Goal: Check status: Check status

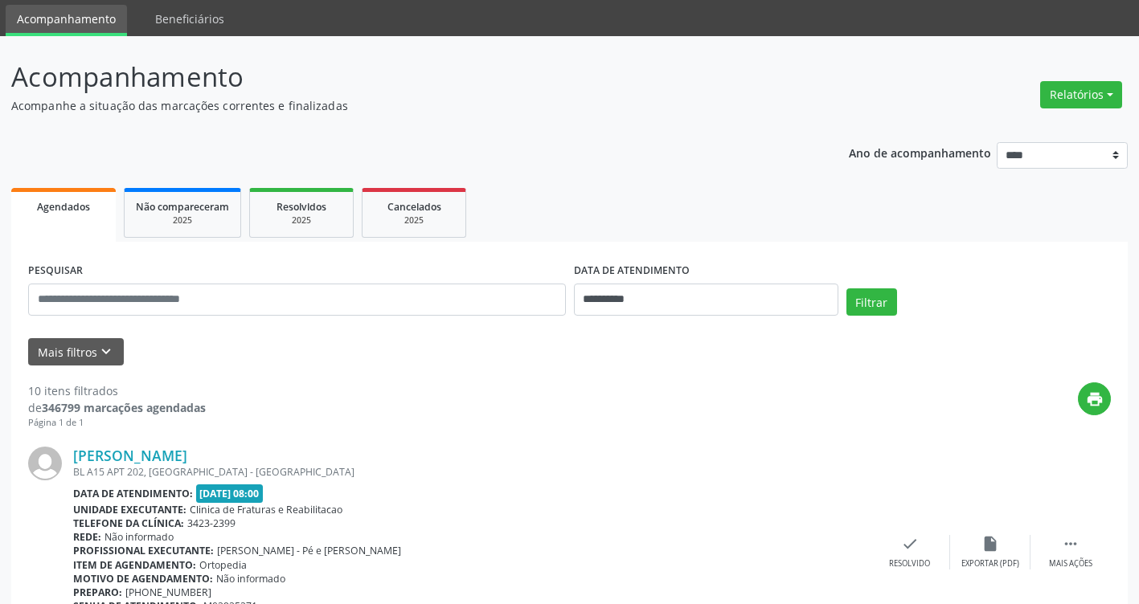
scroll to position [80, 0]
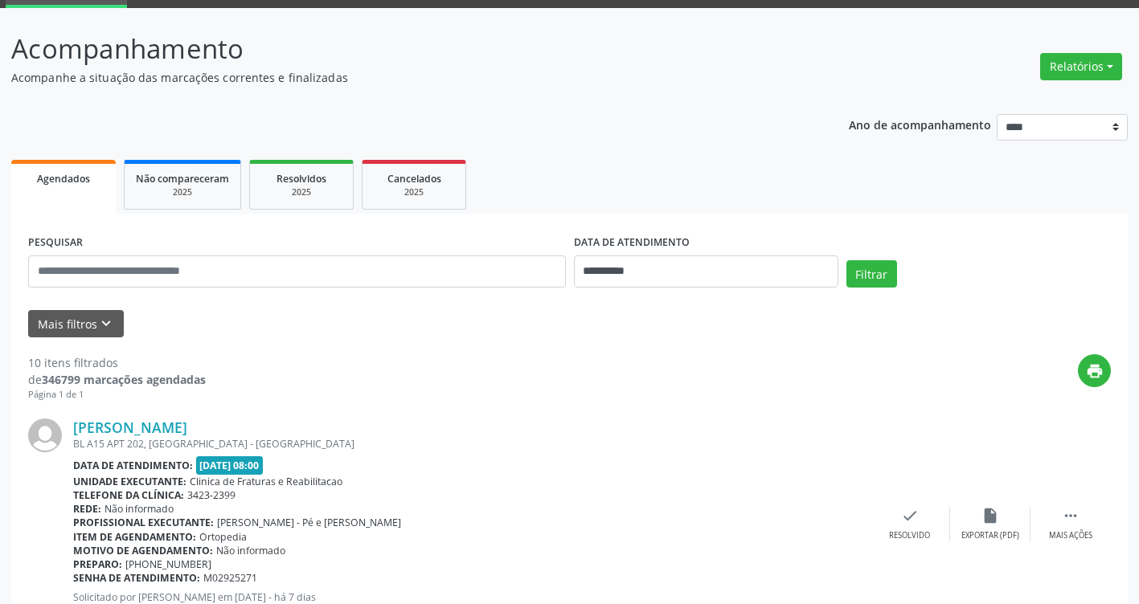
click at [735, 354] on div "print" at bounding box center [658, 377] width 905 height 47
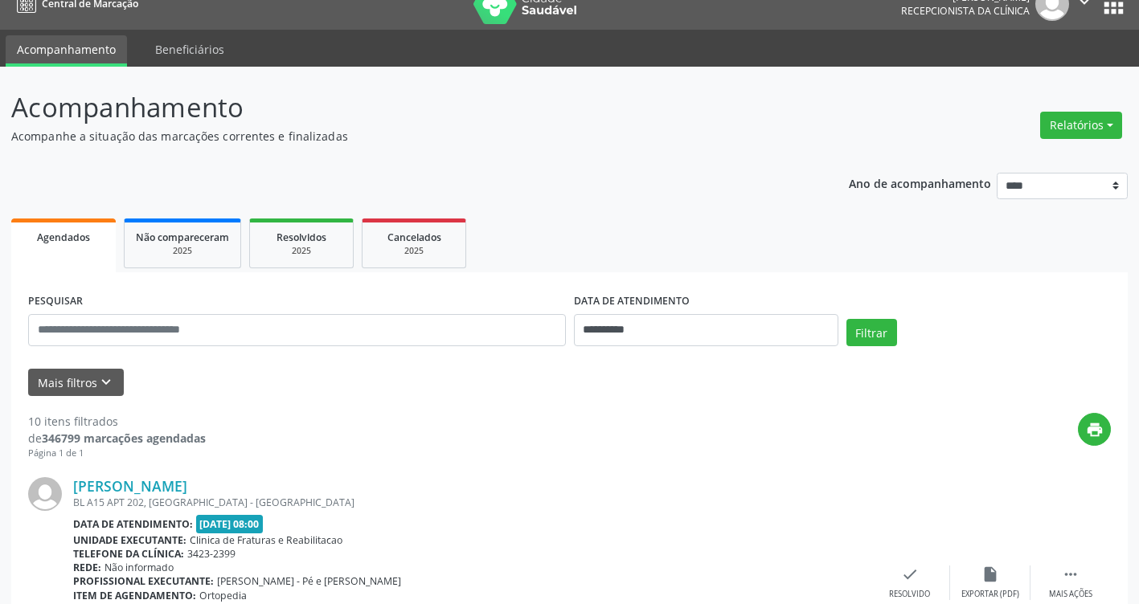
scroll to position [0, 0]
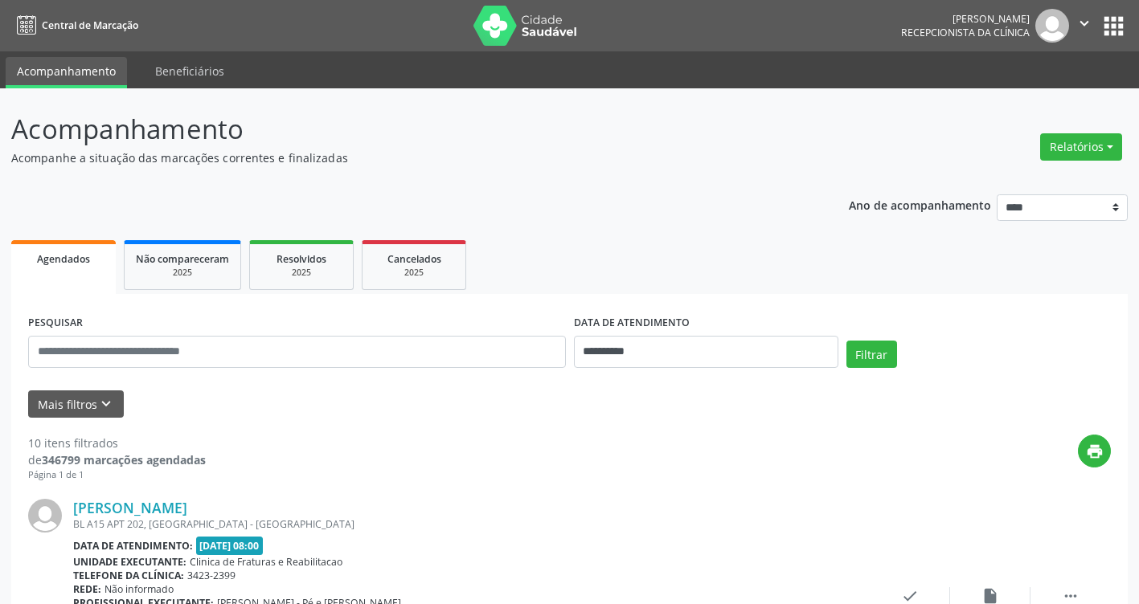
click at [755, 450] on div "print" at bounding box center [658, 458] width 905 height 47
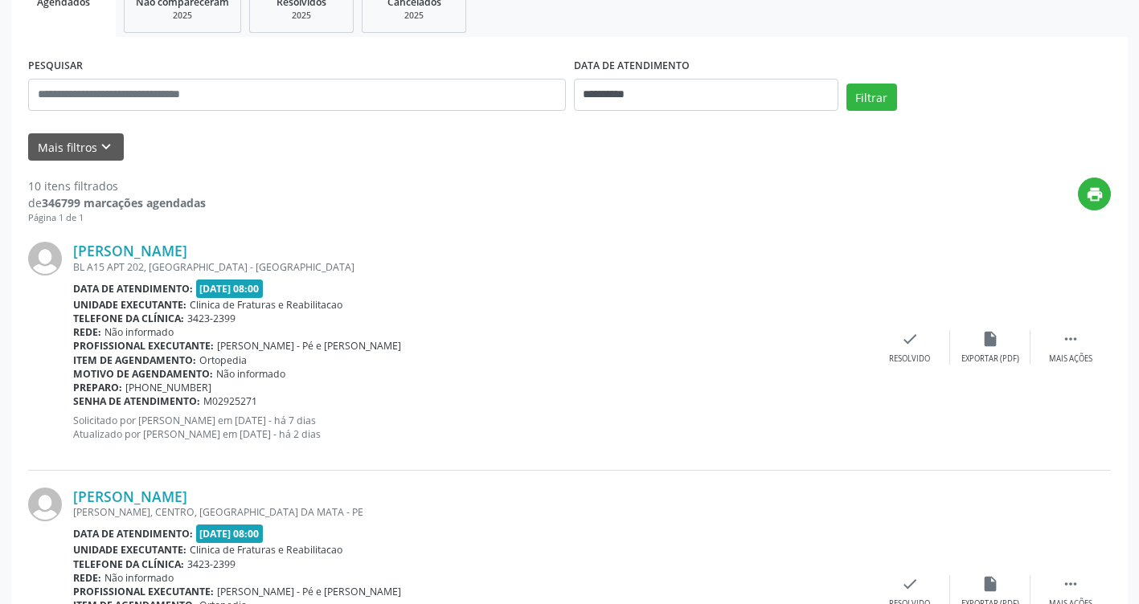
scroll to position [270, 0]
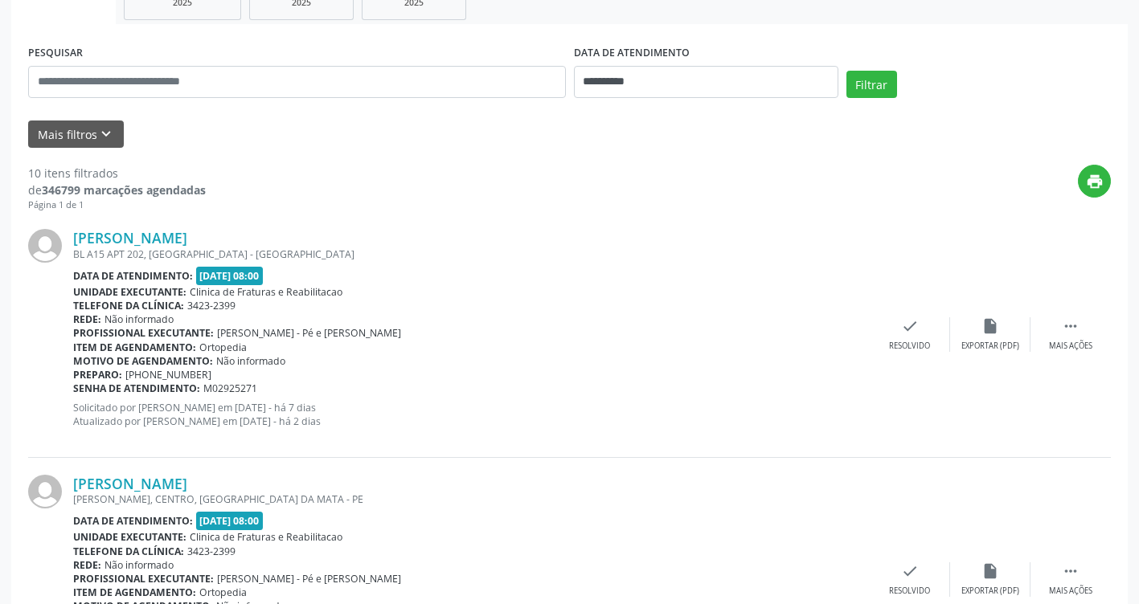
click at [380, 231] on div "[PERSON_NAME]" at bounding box center [471, 238] width 797 height 18
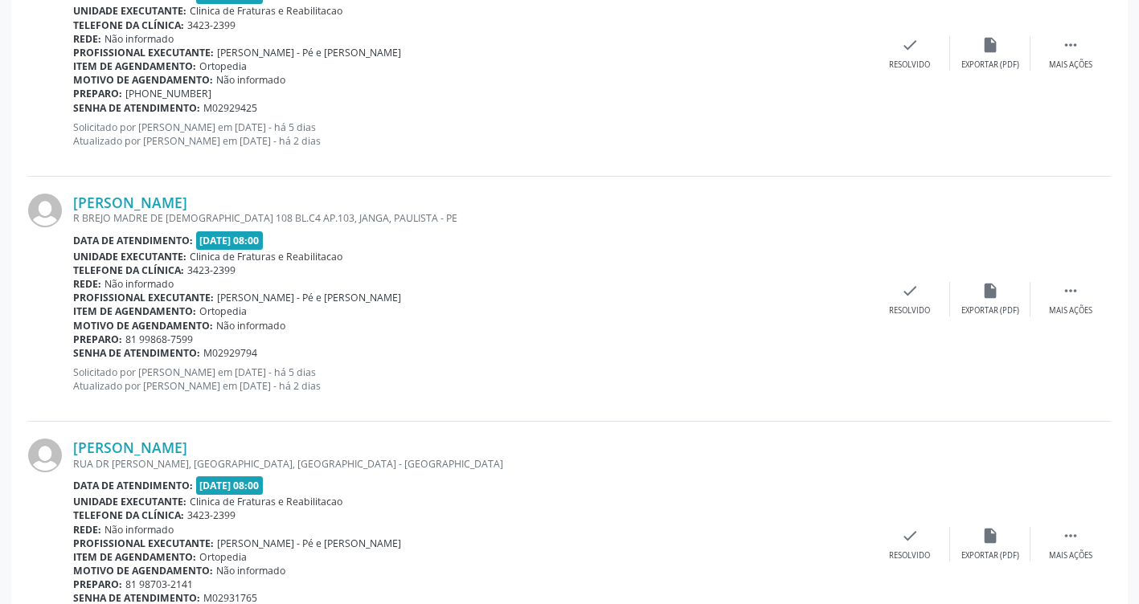
scroll to position [2010, 0]
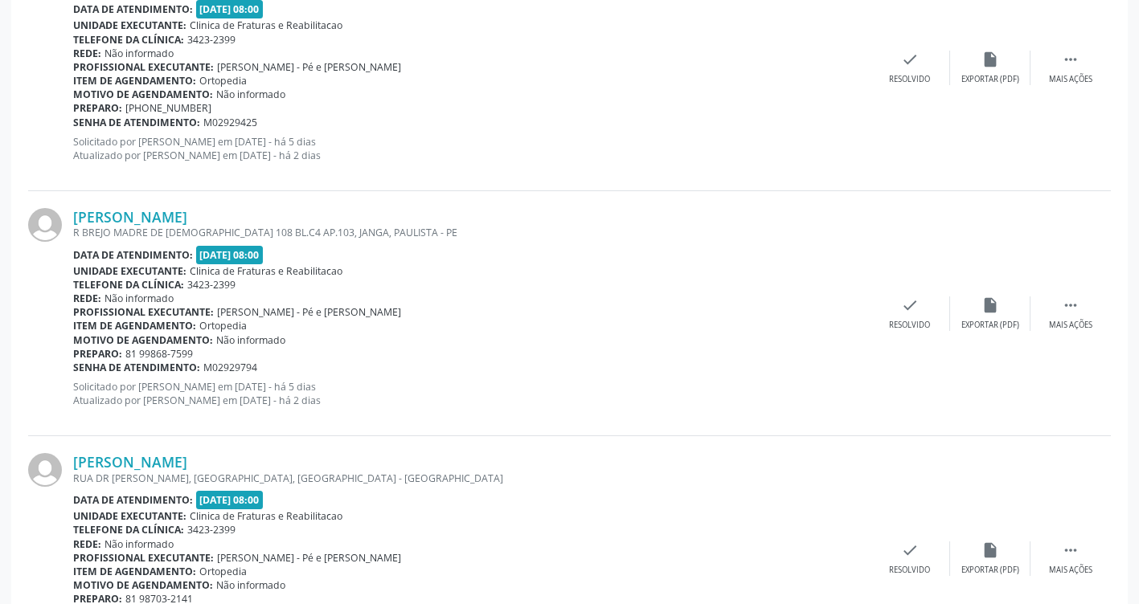
click at [767, 344] on div "Motivo de agendamento: Não informado" at bounding box center [471, 341] width 797 height 14
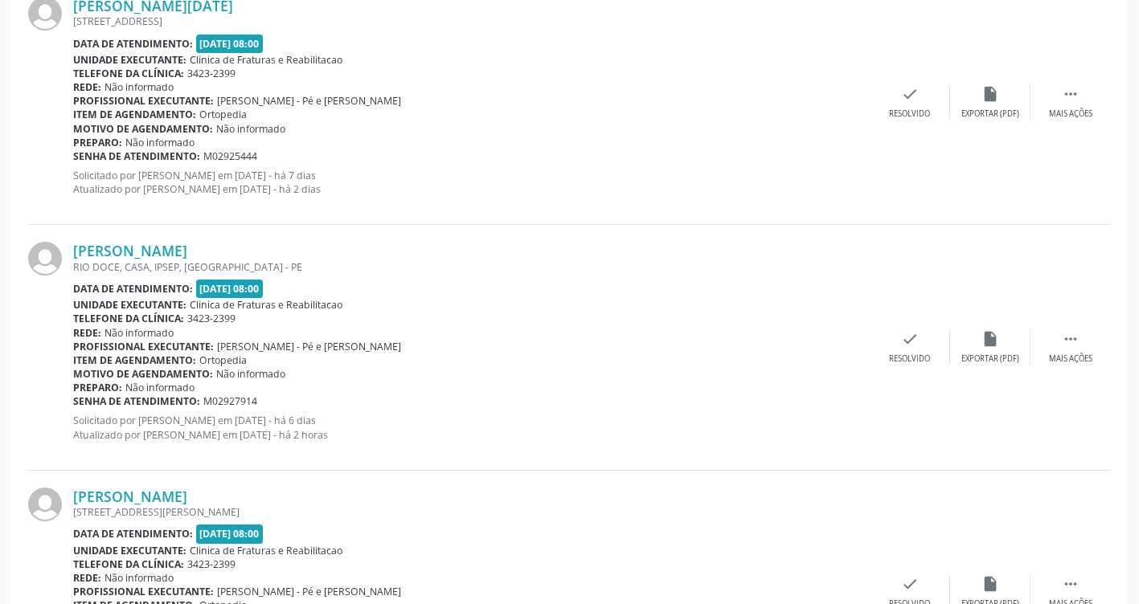
scroll to position [913, 0]
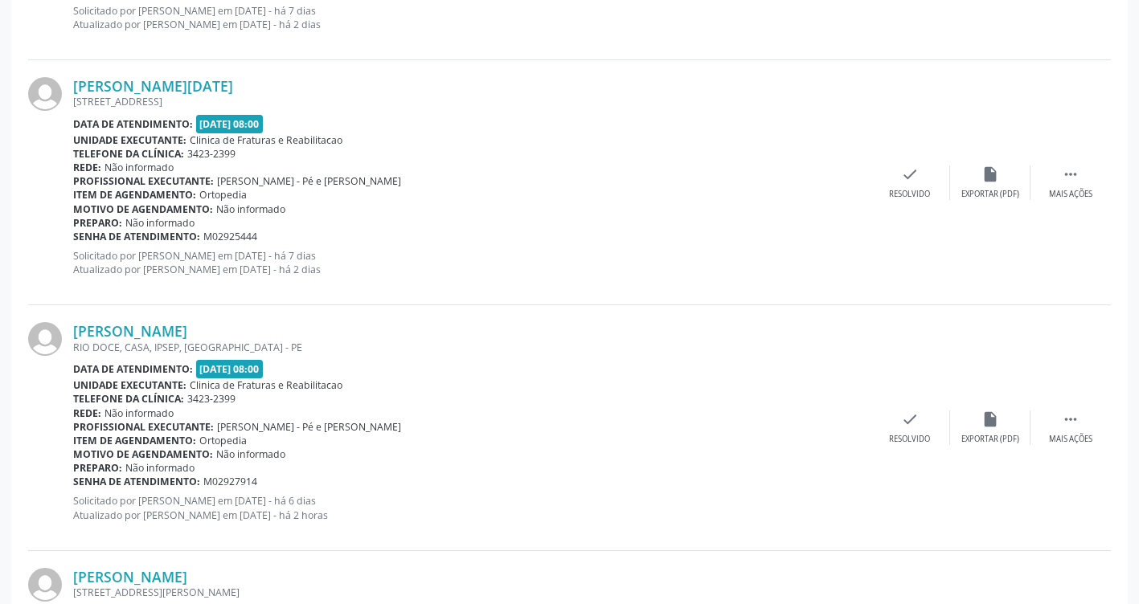
click at [558, 221] on div "Preparo: Não informado" at bounding box center [471, 223] width 797 height 14
click at [535, 535] on div "[PERSON_NAME] RIO DOCE, CASA, IPSEP, [GEOGRAPHIC_DATA] - PE Data de atendimento…" at bounding box center [569, 427] width 1083 height 245
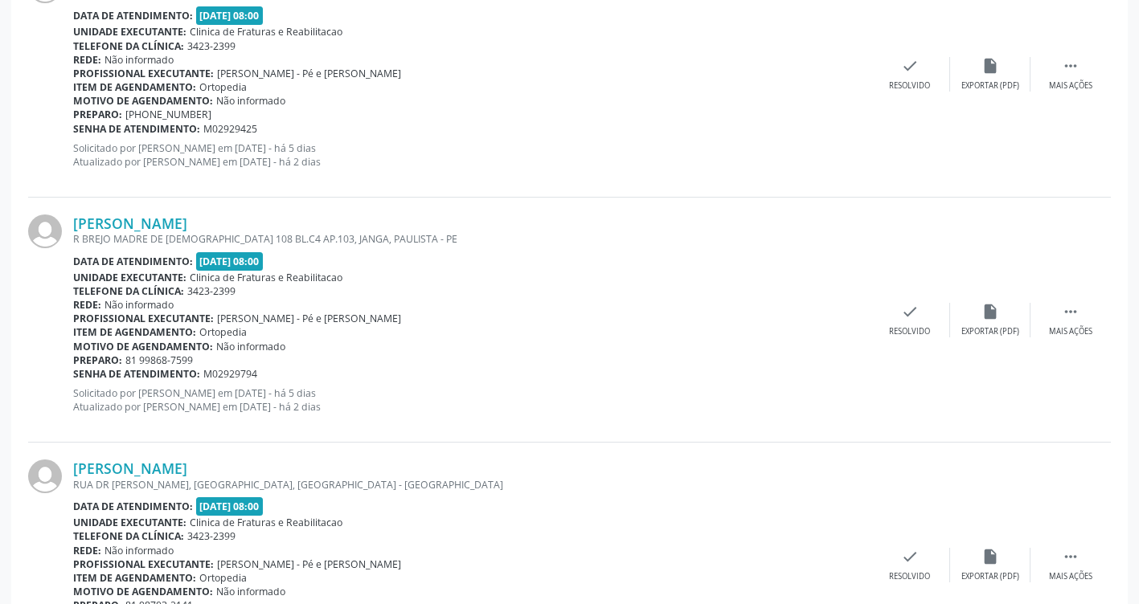
scroll to position [2039, 0]
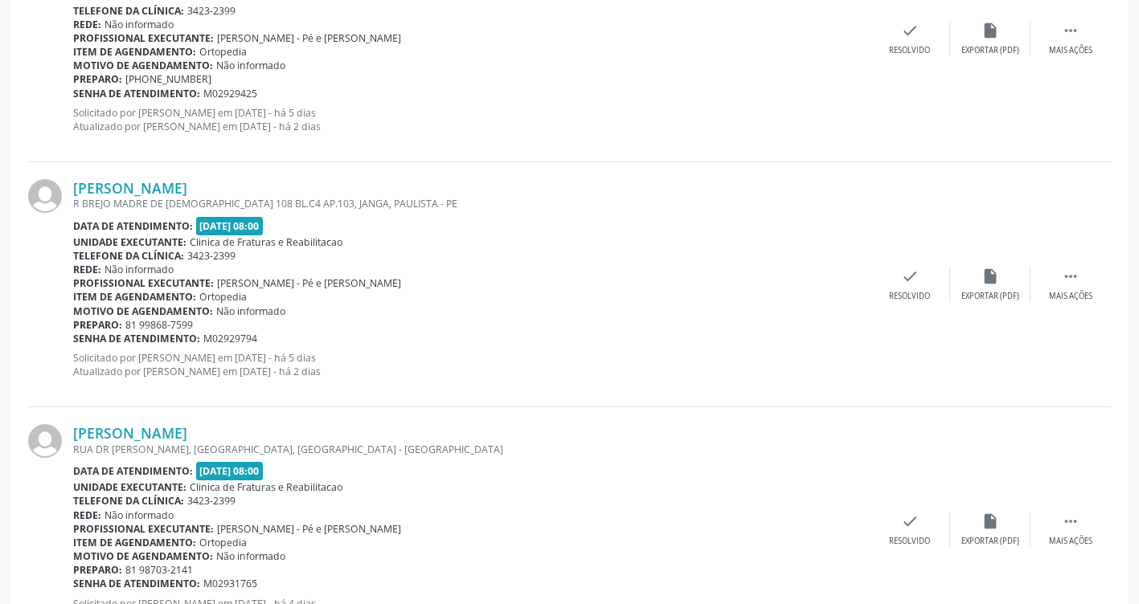
click at [518, 480] on div "Data de atendimento: [DATE] 08:00" at bounding box center [471, 471] width 797 height 18
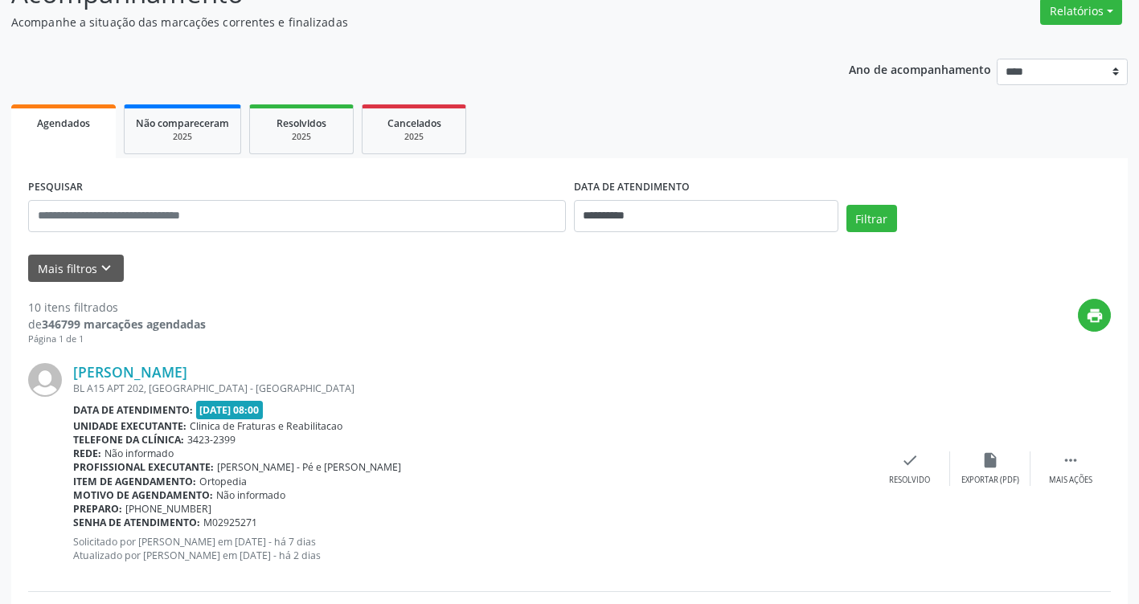
scroll to position [241, 0]
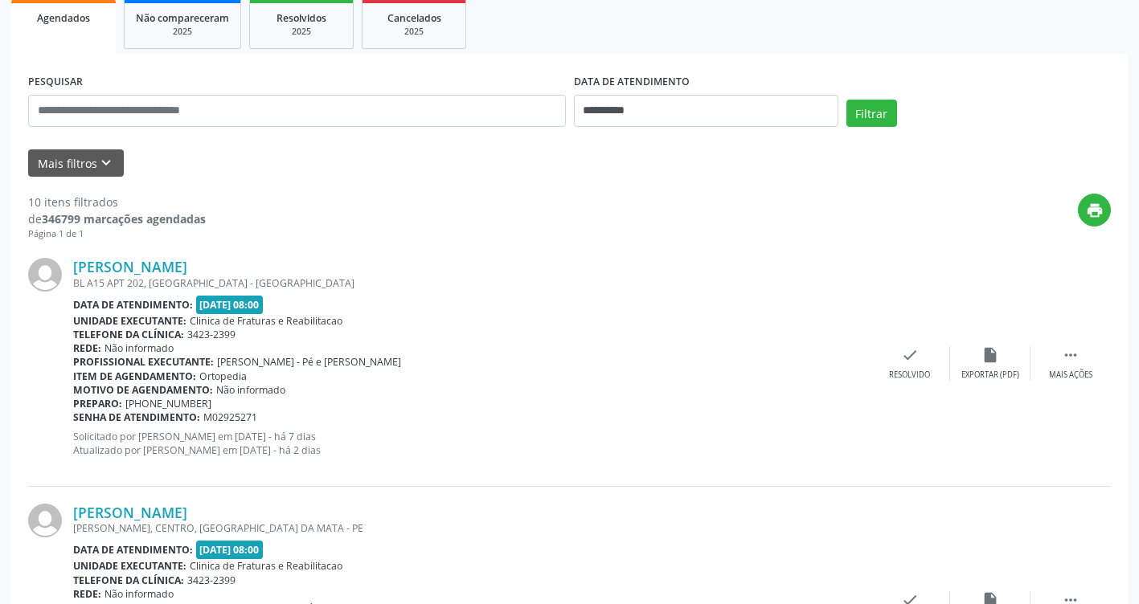
drag, startPoint x: 219, startPoint y: 361, endPoint x: 461, endPoint y: 376, distance: 242.4
click at [461, 376] on div "[PERSON_NAME] BL A15 APT 202, [GEOGRAPHIC_DATA] - [GEOGRAPHIC_DATA] Data de ate…" at bounding box center [471, 363] width 797 height 211
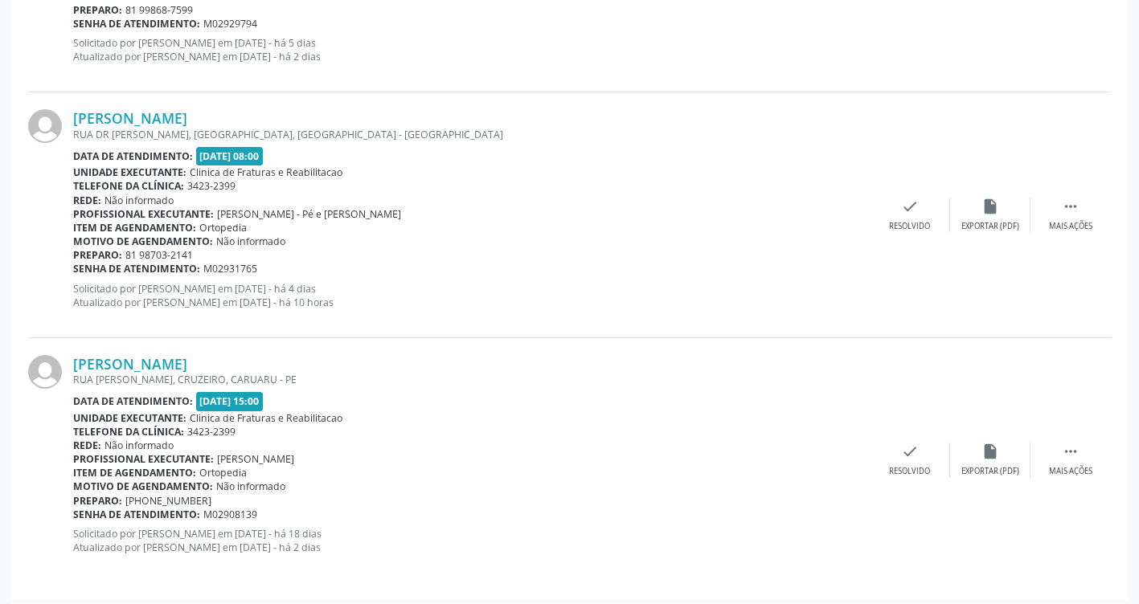
scroll to position [2360, 0]
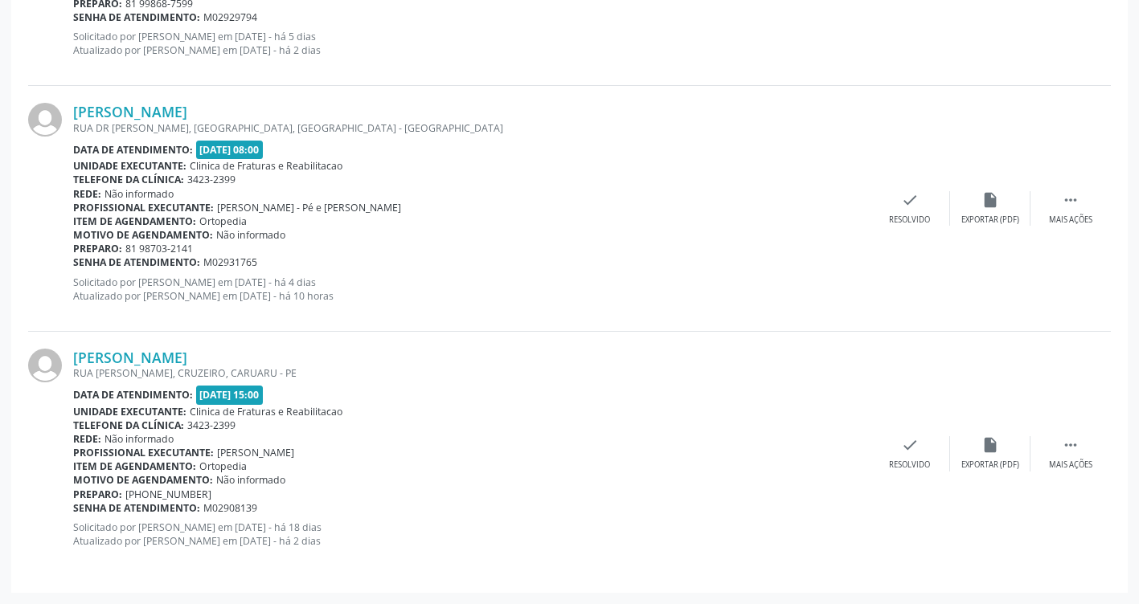
drag, startPoint x: 212, startPoint y: 445, endPoint x: 342, endPoint y: 457, distance: 130.7
click at [342, 457] on div "[PERSON_NAME] RUA [PERSON_NAME], CRUZEIRO, CARUARU - PE Data de atendimento: [D…" at bounding box center [471, 454] width 797 height 211
drag, startPoint x: 342, startPoint y: 457, endPoint x: 554, endPoint y: 241, distance: 301.8
click at [566, 243] on div "Preparo: 81 98703-2141" at bounding box center [471, 249] width 797 height 14
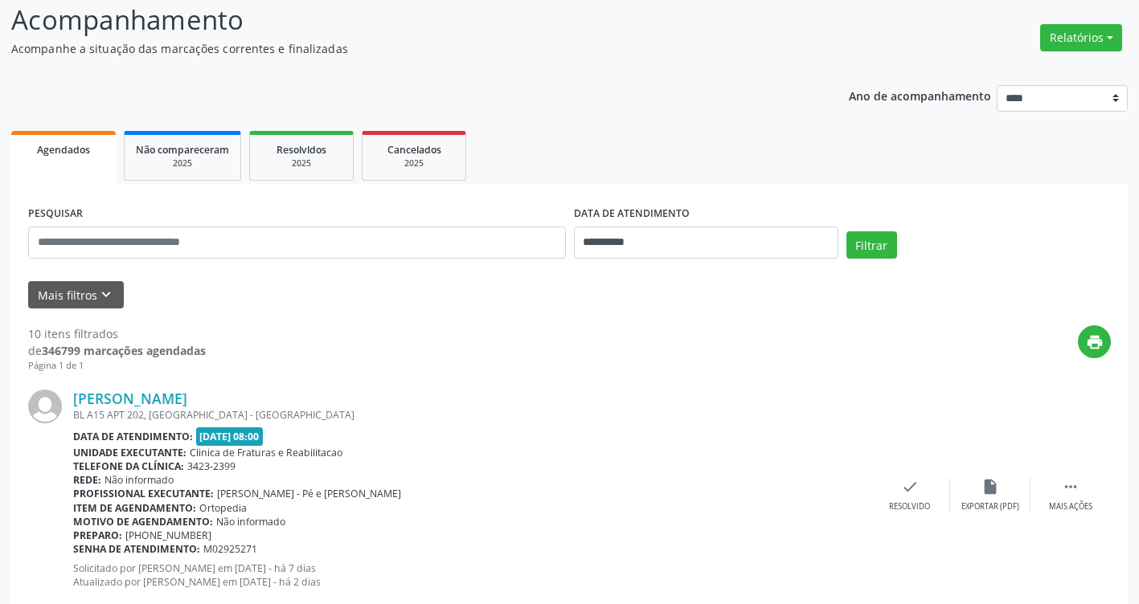
scroll to position [0, 0]
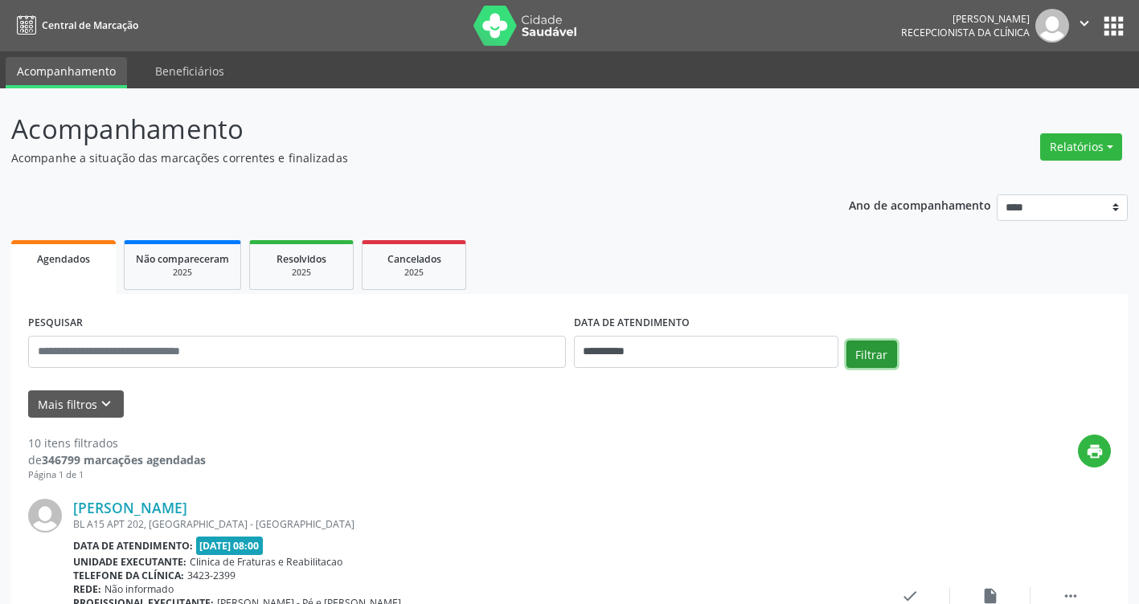
click at [872, 359] on button "Filtrar" at bounding box center [871, 354] width 51 height 27
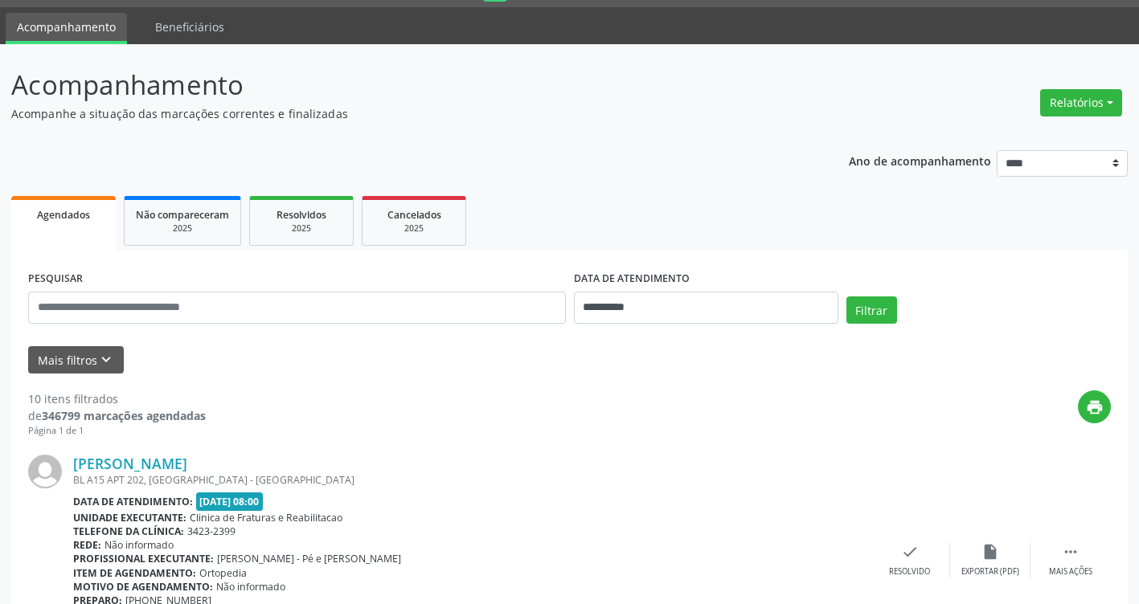
scroll to position [80, 0]
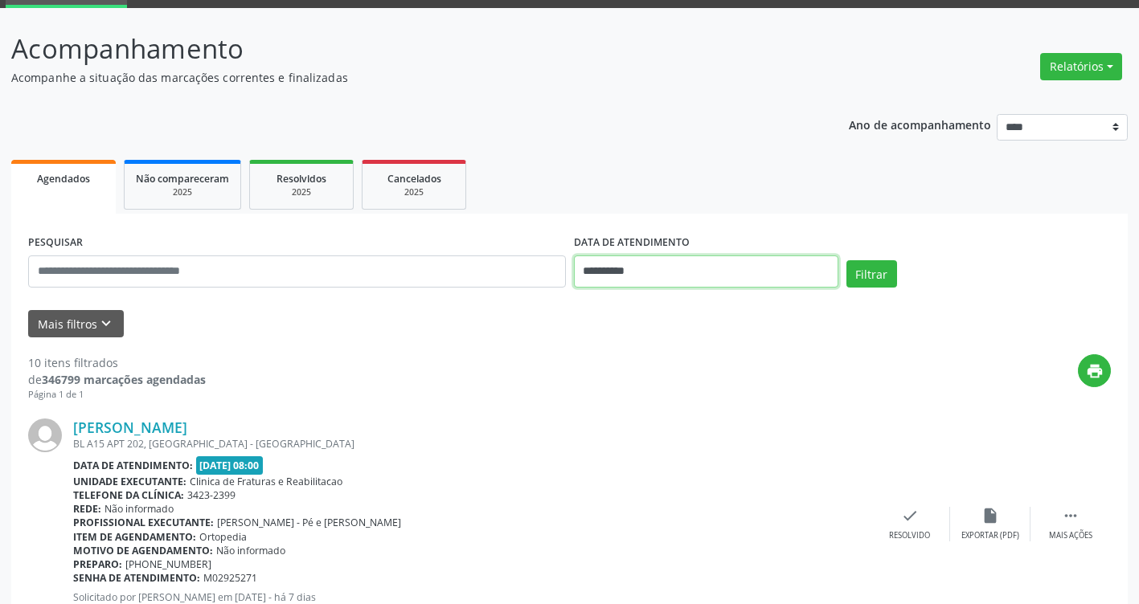
click at [740, 265] on input "**********" at bounding box center [706, 272] width 264 height 32
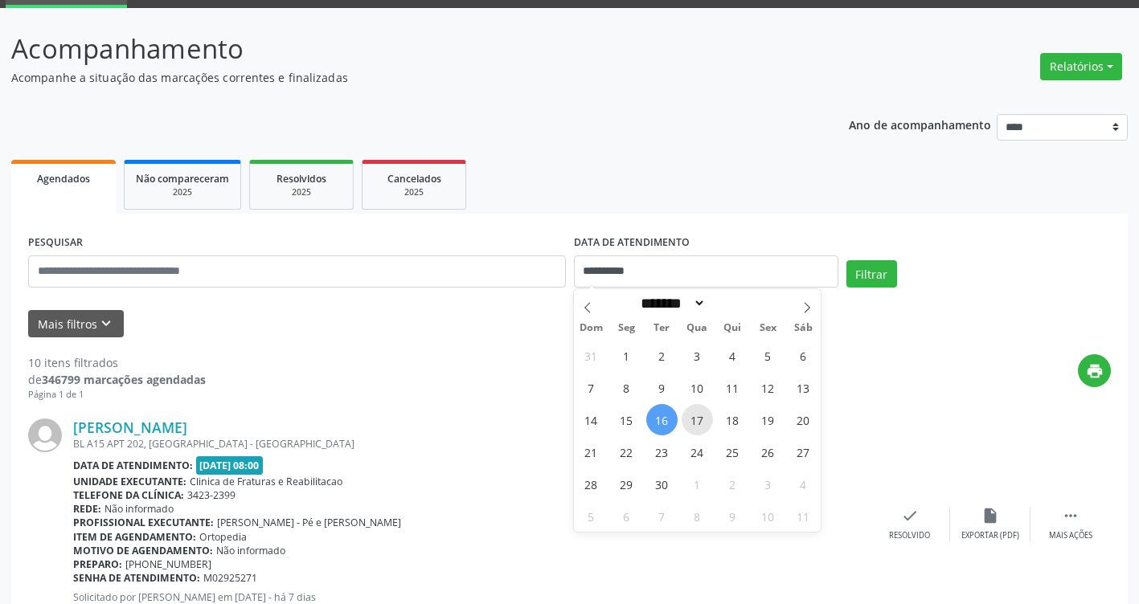
click at [703, 423] on span "17" at bounding box center [697, 419] width 31 height 31
type input "**********"
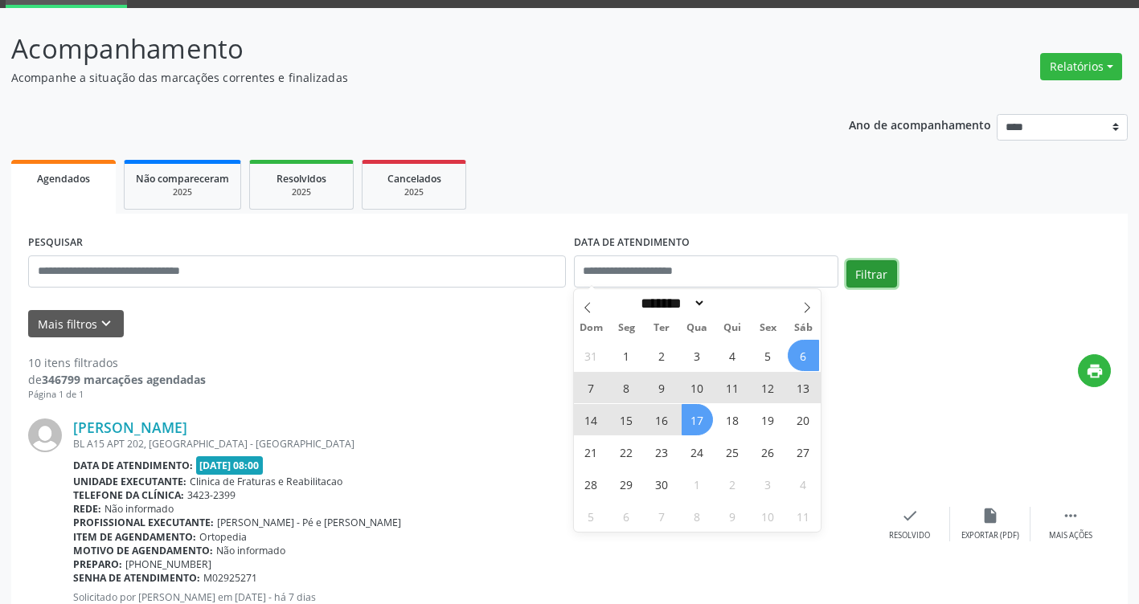
click at [859, 268] on button "Filtrar" at bounding box center [871, 273] width 51 height 27
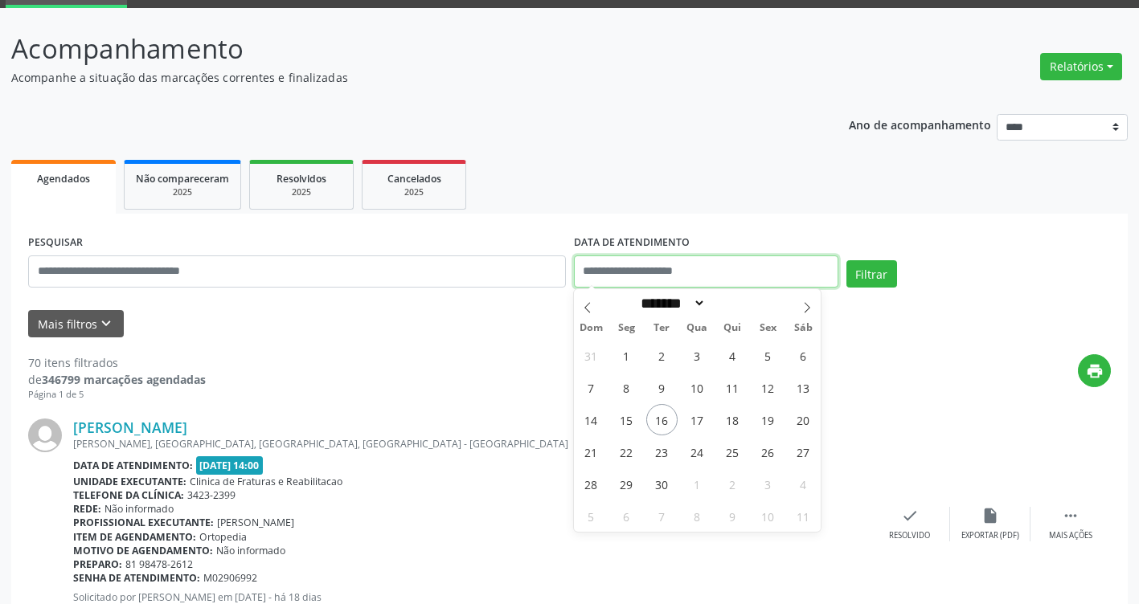
click at [716, 283] on input "text" at bounding box center [706, 272] width 264 height 32
click at [697, 429] on span "17" at bounding box center [697, 419] width 31 height 31
type input "**********"
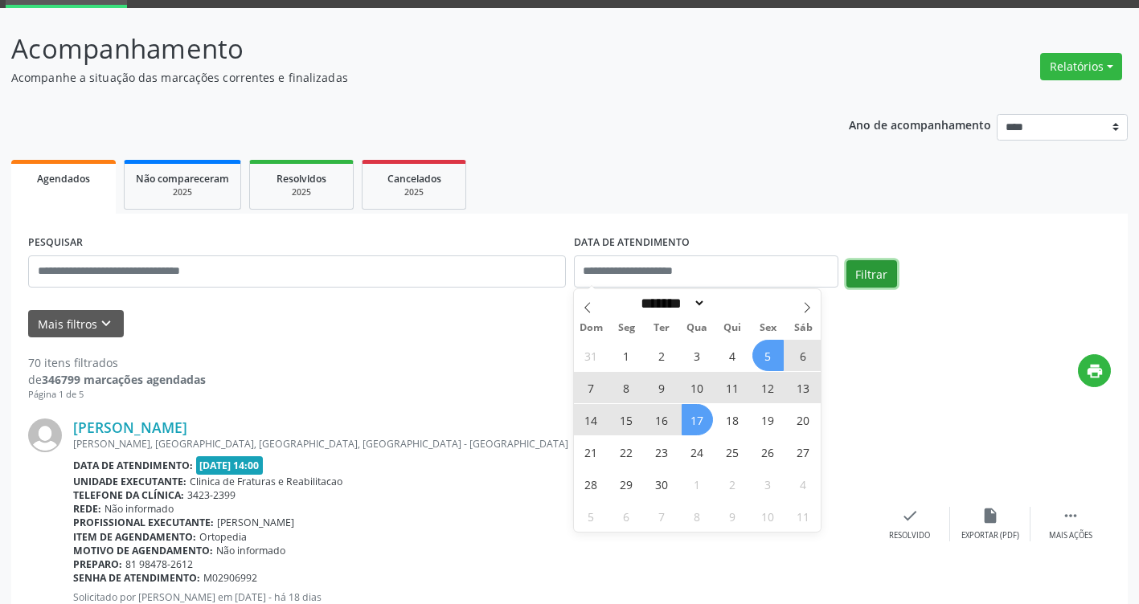
click at [863, 285] on button "Filtrar" at bounding box center [871, 273] width 51 height 27
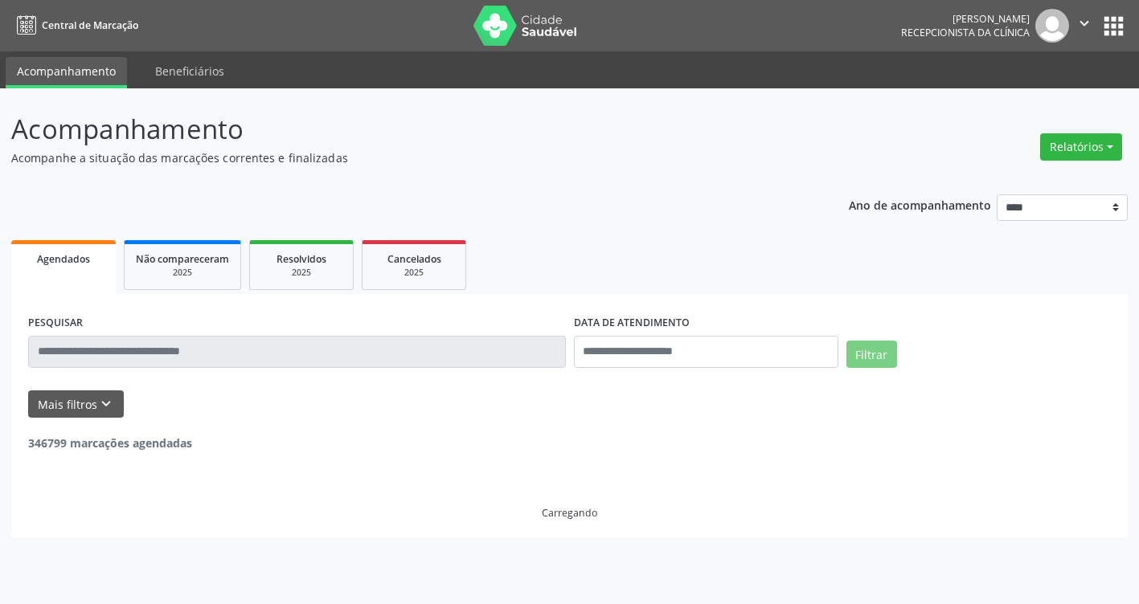
scroll to position [0, 0]
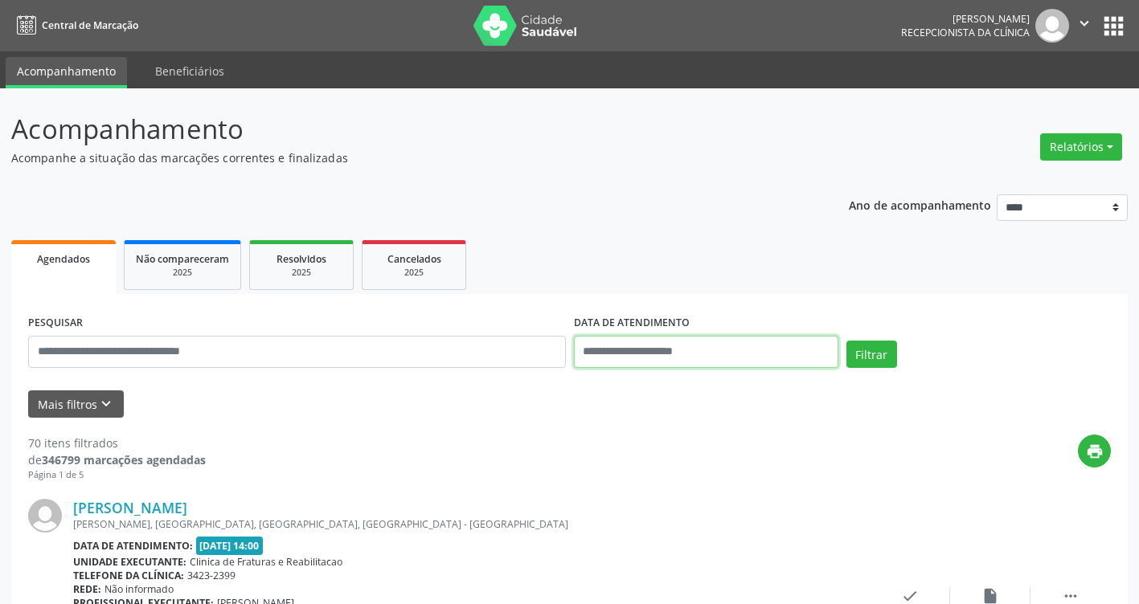
click at [752, 359] on input "text" at bounding box center [706, 352] width 264 height 32
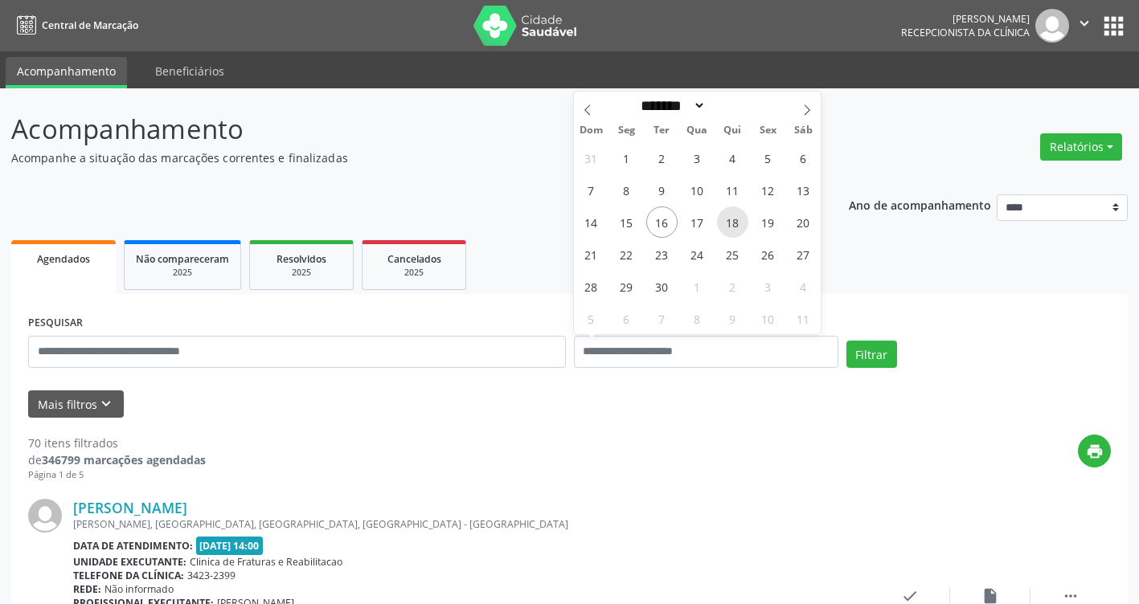
click at [743, 224] on span "18" at bounding box center [732, 222] width 31 height 31
type input "**********"
click at [740, 224] on span "18" at bounding box center [732, 222] width 31 height 31
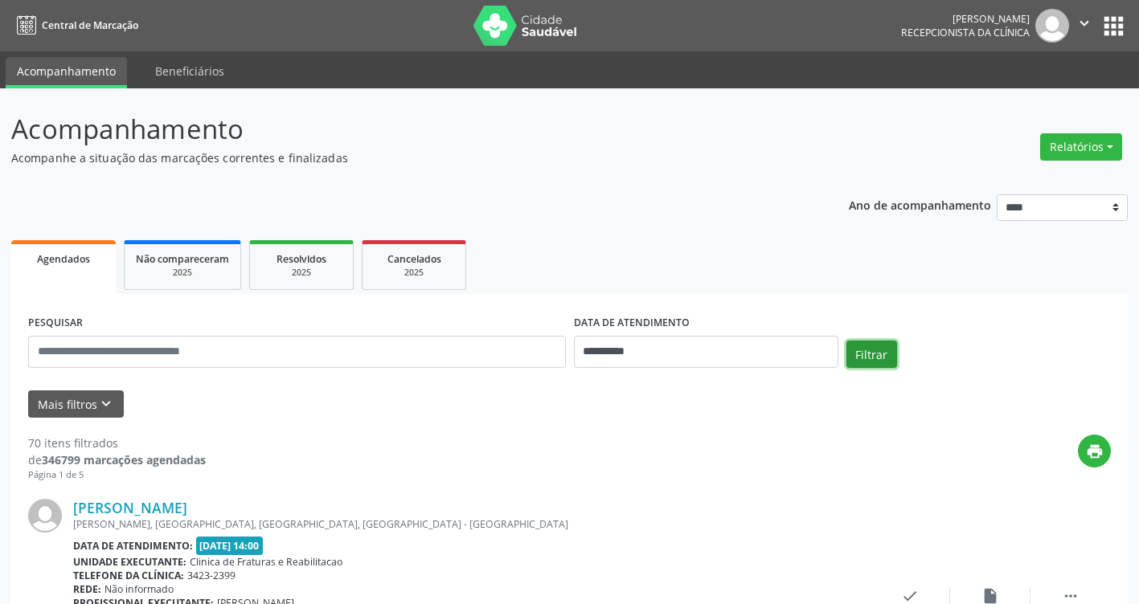
click at [879, 352] on button "Filtrar" at bounding box center [871, 354] width 51 height 27
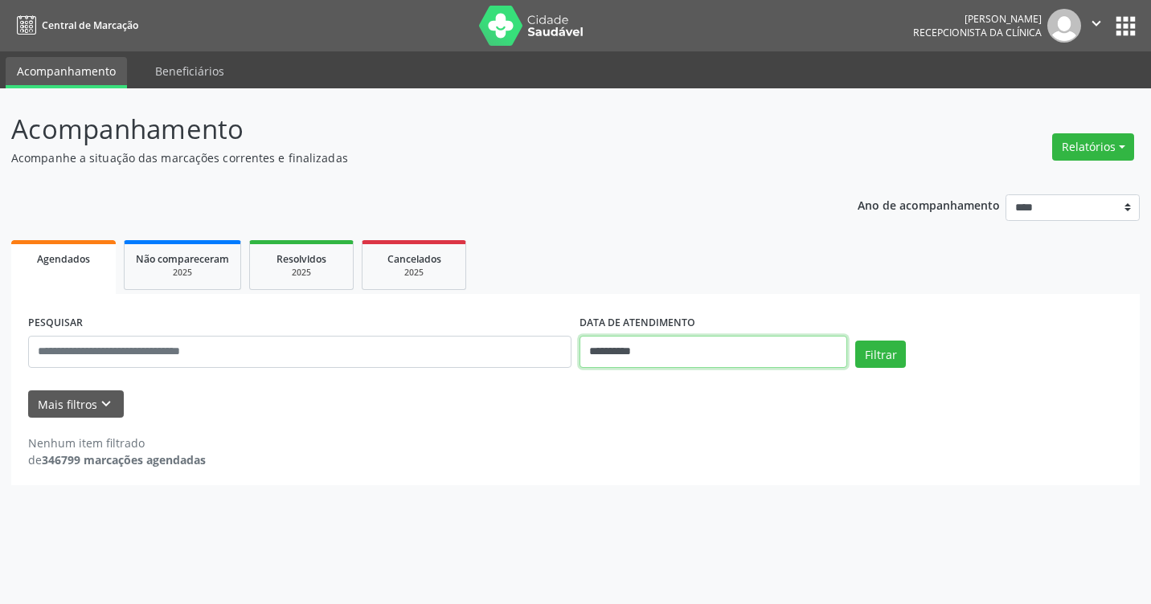
click at [745, 354] on input "**********" at bounding box center [714, 352] width 268 height 32
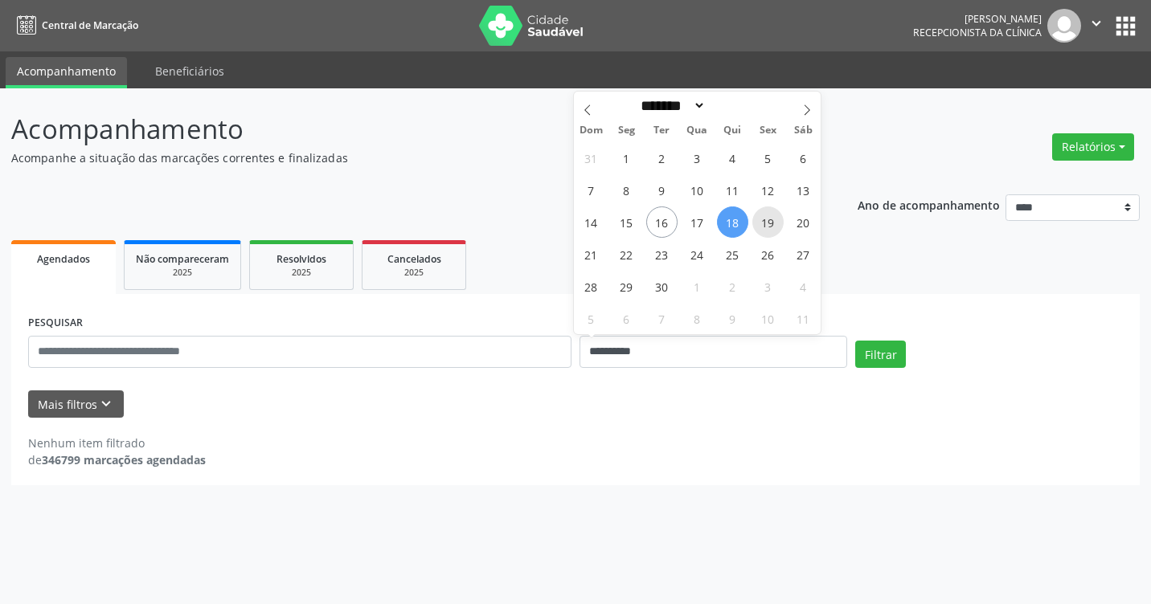
click at [777, 230] on span "19" at bounding box center [767, 222] width 31 height 31
type input "**********"
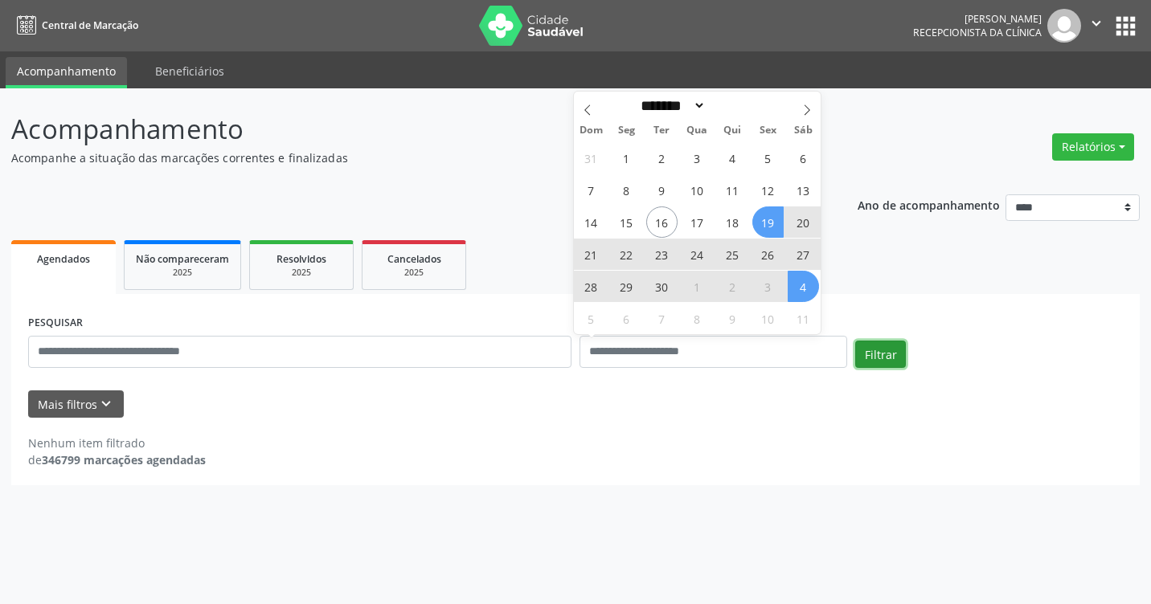
click at [868, 352] on button "Filtrar" at bounding box center [880, 354] width 51 height 27
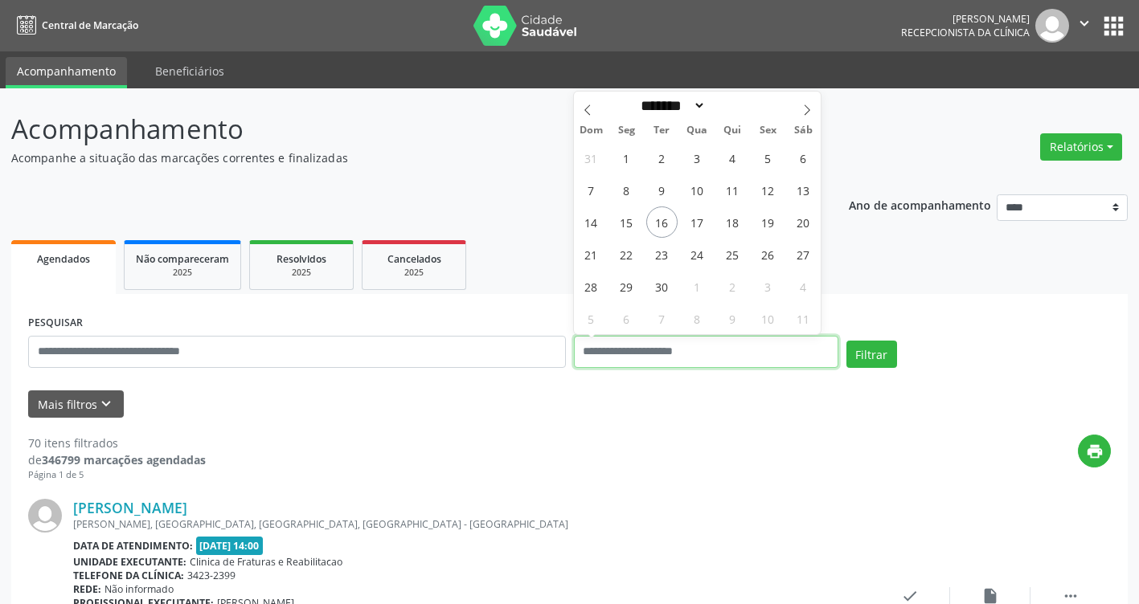
click at [711, 349] on input "text" at bounding box center [706, 352] width 264 height 32
click at [724, 215] on span "18" at bounding box center [732, 222] width 31 height 31
type input "**********"
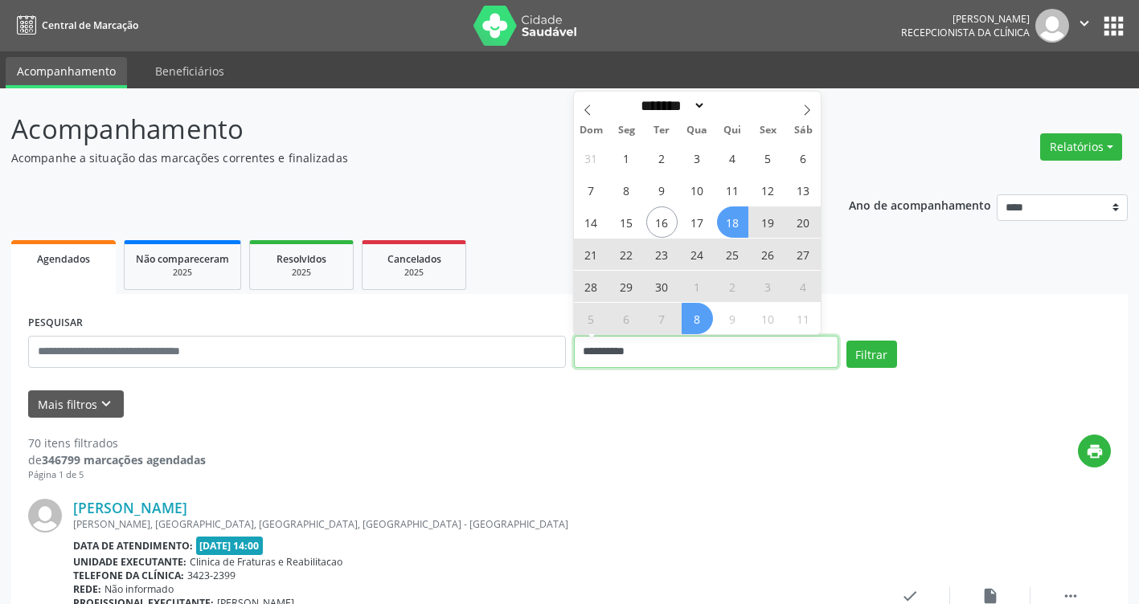
click at [670, 359] on input "**********" at bounding box center [706, 352] width 264 height 32
click at [883, 352] on button "Filtrar" at bounding box center [871, 354] width 51 height 27
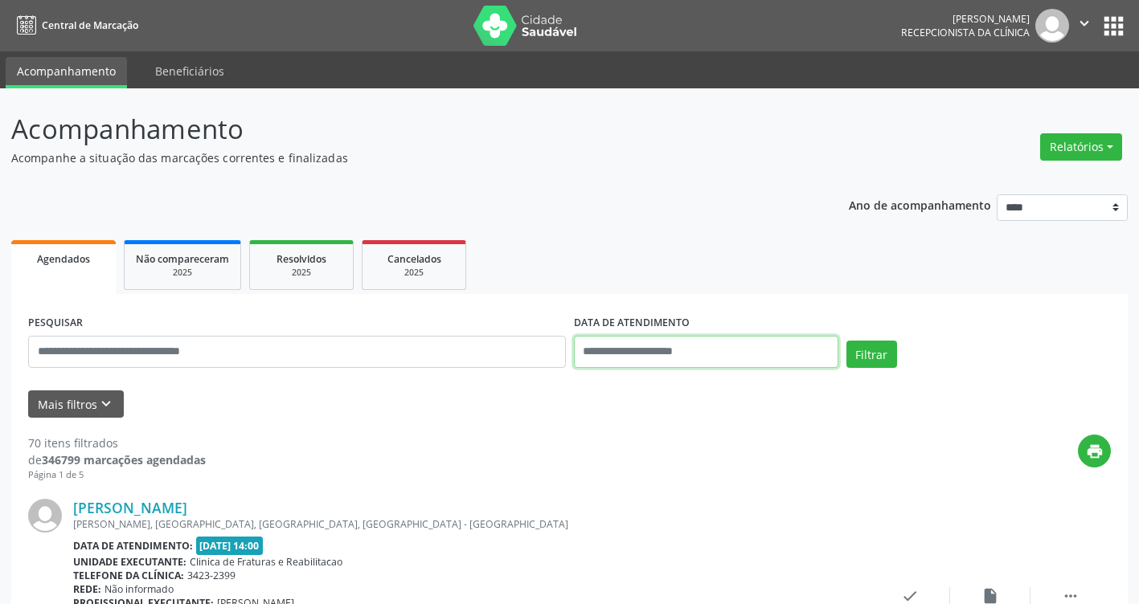
click at [726, 350] on input "text" at bounding box center [706, 352] width 264 height 32
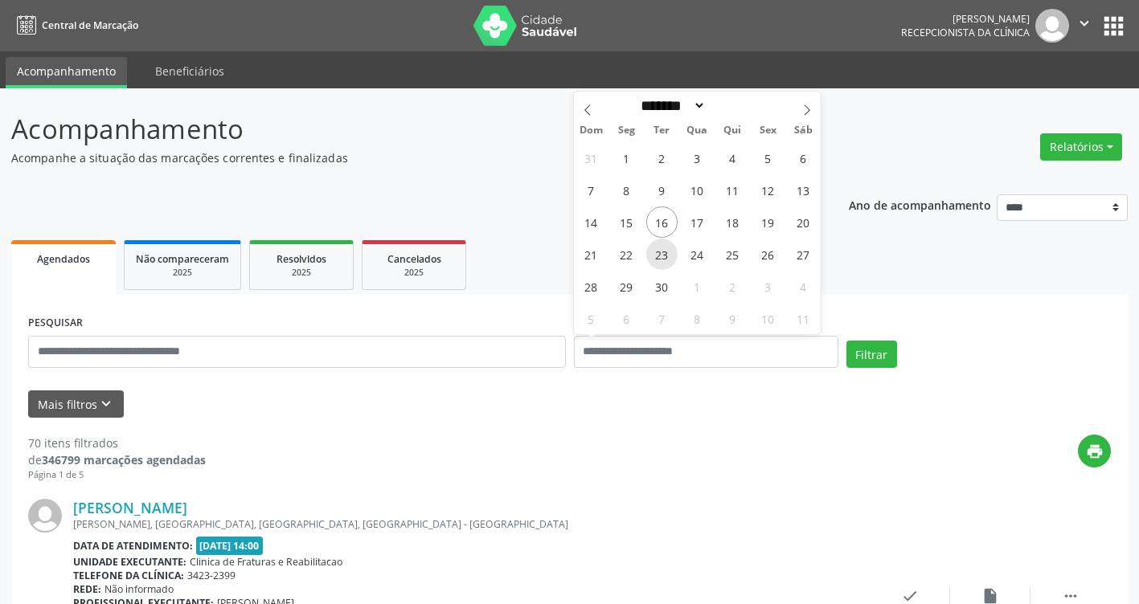
click at [658, 257] on span "23" at bounding box center [661, 254] width 31 height 31
type input "**********"
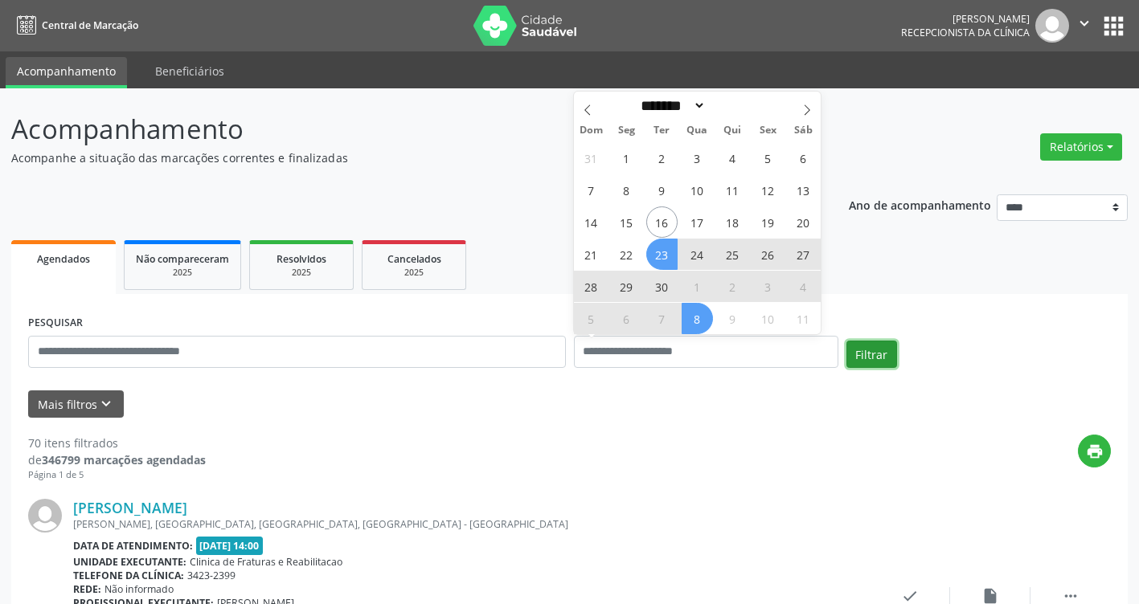
select select "*"
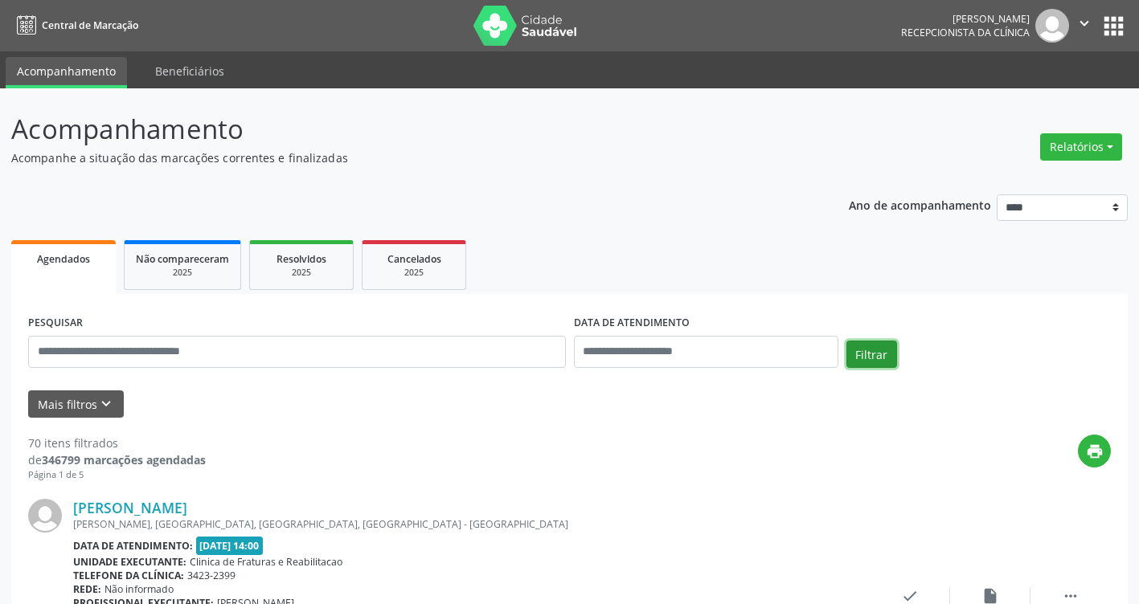
click at [869, 357] on button "Filtrar" at bounding box center [871, 354] width 51 height 27
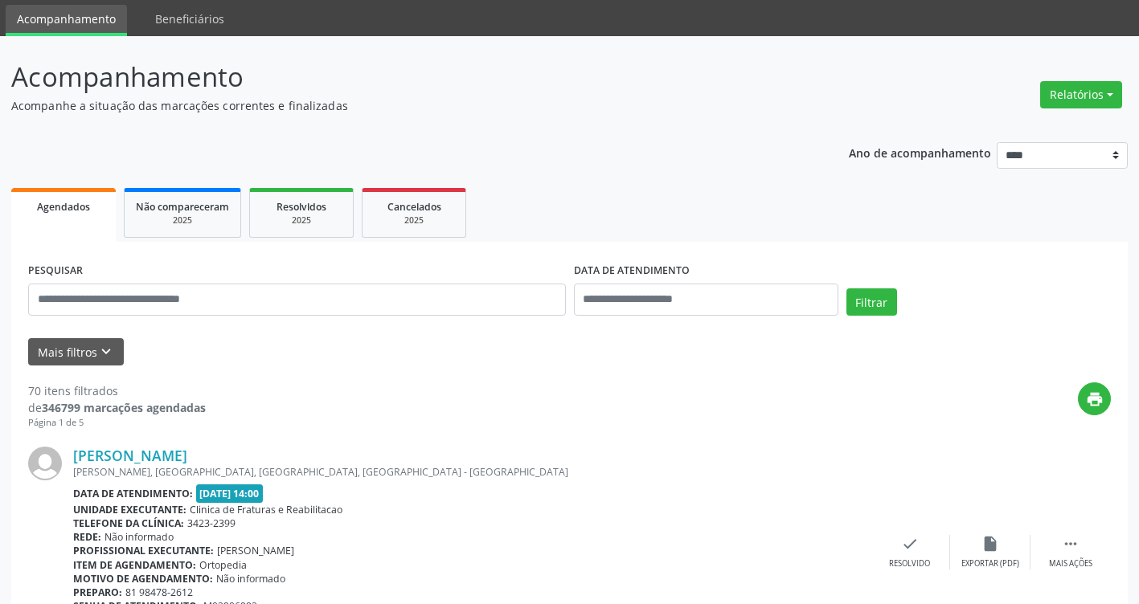
scroll to position [80, 0]
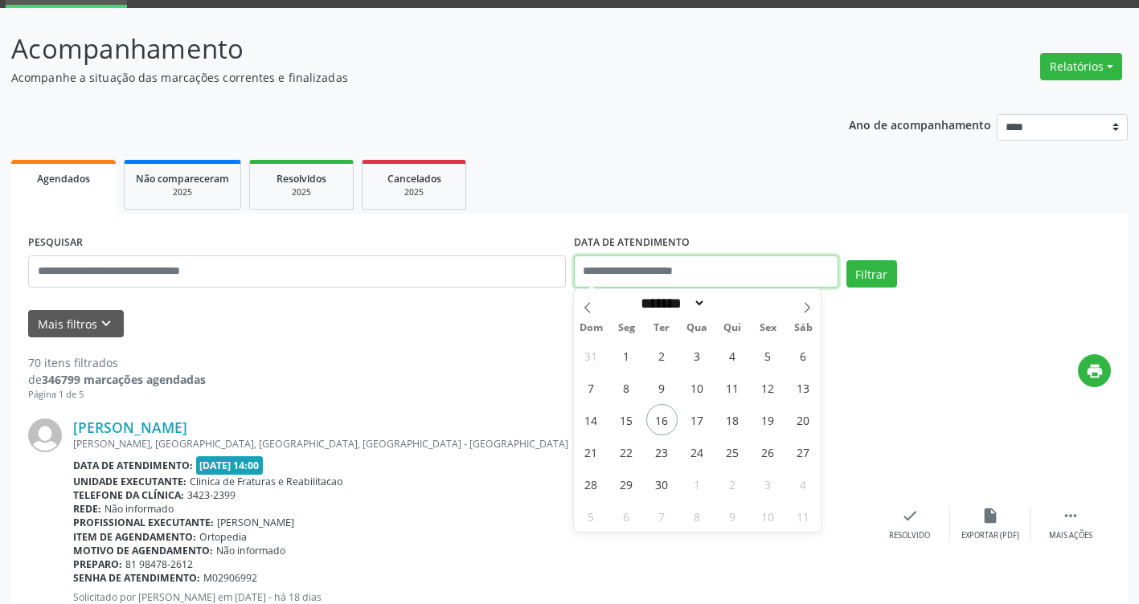
click at [722, 269] on input "text" at bounding box center [706, 272] width 264 height 32
click at [665, 448] on span "23" at bounding box center [661, 451] width 31 height 31
type input "**********"
click at [666, 446] on span "23" at bounding box center [661, 451] width 31 height 31
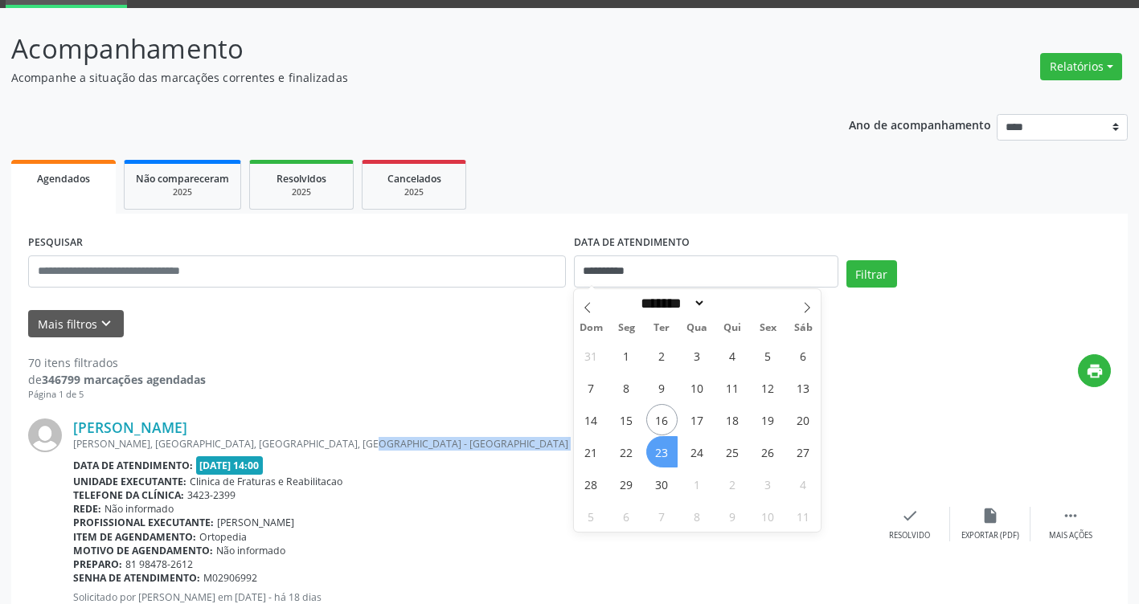
click at [666, 446] on div "[PERSON_NAME], [GEOGRAPHIC_DATA], [GEOGRAPHIC_DATA], [GEOGRAPHIC_DATA] - [GEOGR…" at bounding box center [471, 444] width 797 height 14
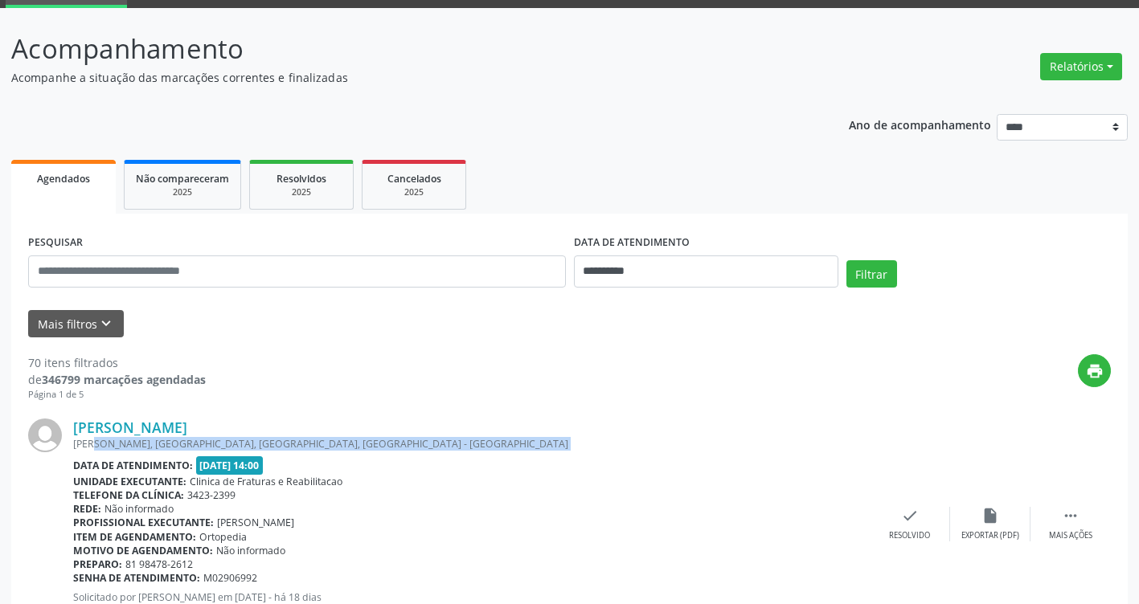
click at [666, 446] on div "[PERSON_NAME], [GEOGRAPHIC_DATA], [GEOGRAPHIC_DATA], [GEOGRAPHIC_DATA] - [GEOGR…" at bounding box center [471, 444] width 797 height 14
drag, startPoint x: 666, startPoint y: 446, endPoint x: 863, endPoint y: 273, distance: 262.6
click at [863, 273] on button "Filtrar" at bounding box center [871, 273] width 51 height 27
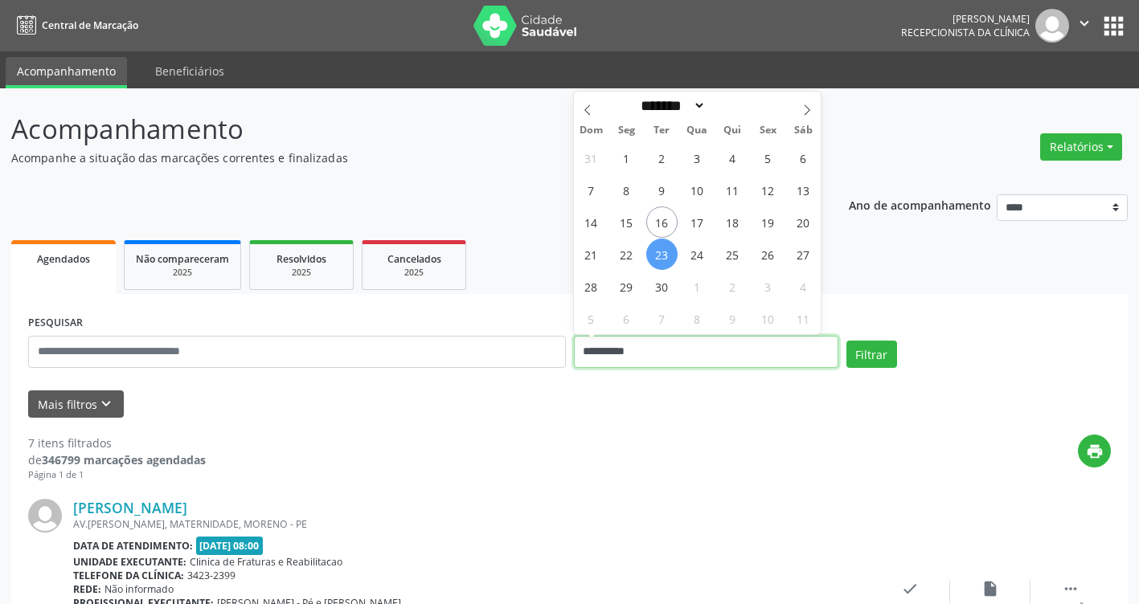
click at [674, 349] on input "**********" at bounding box center [706, 352] width 264 height 32
click at [660, 277] on span "30" at bounding box center [661, 286] width 31 height 31
type input "**********"
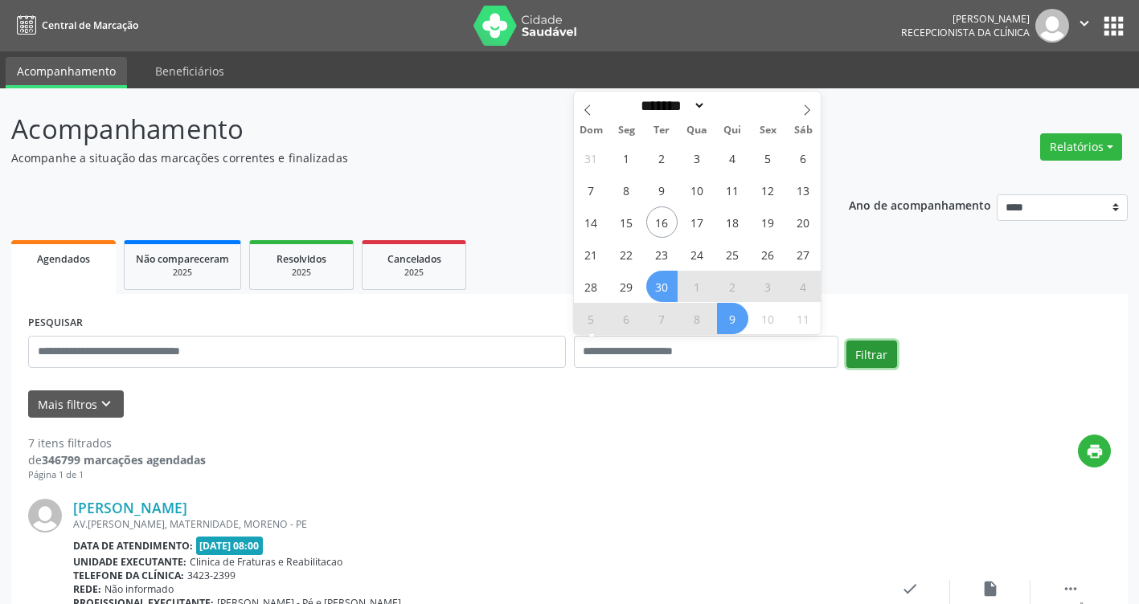
click at [863, 354] on button "Filtrar" at bounding box center [871, 354] width 51 height 27
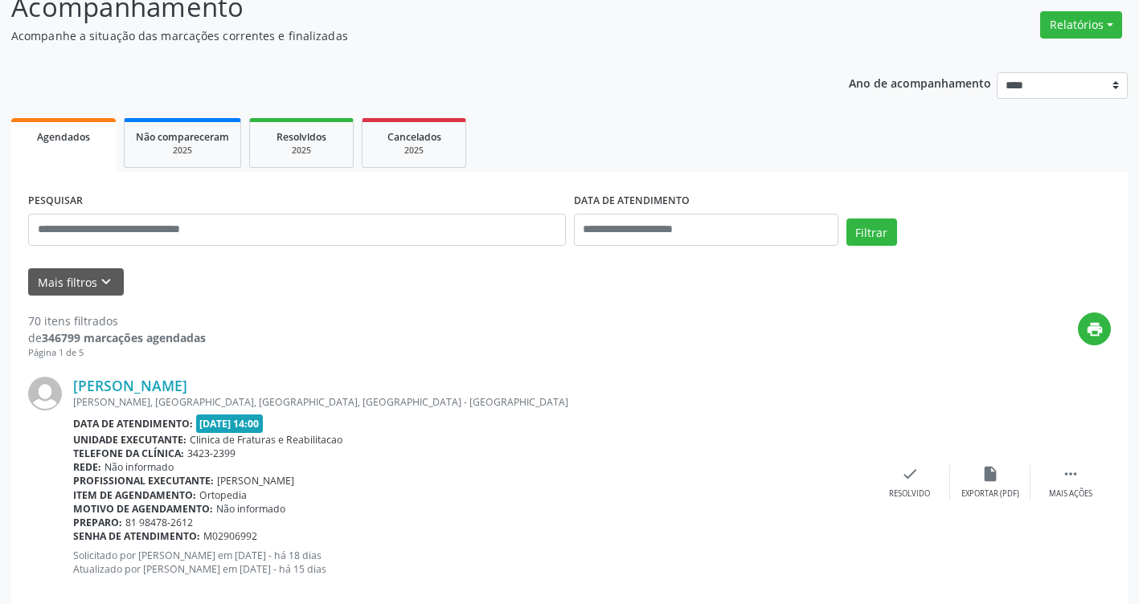
scroll to position [241, 0]
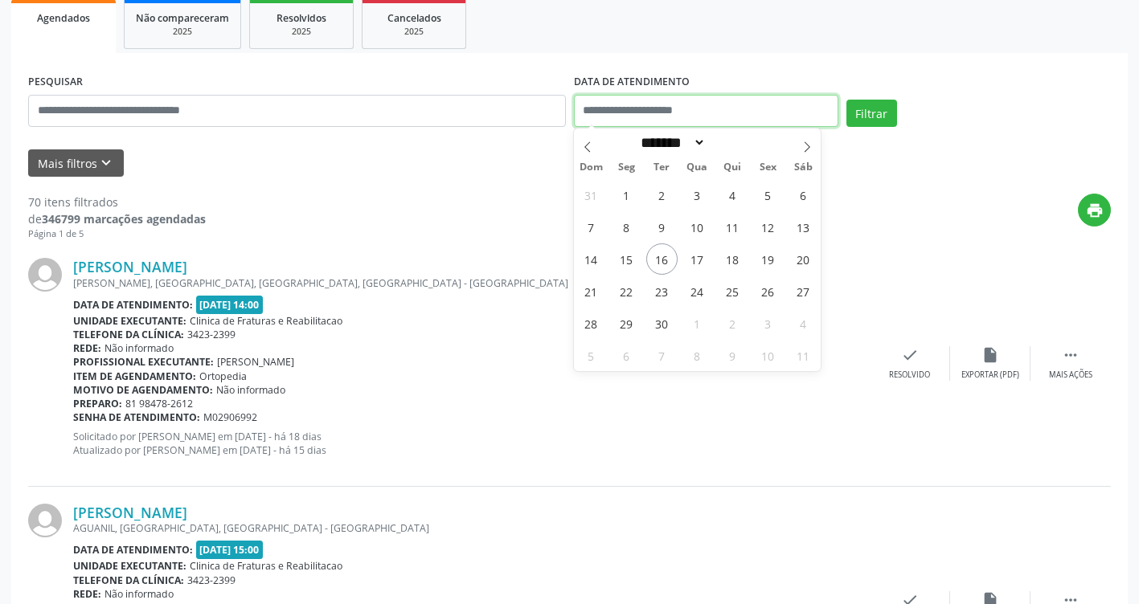
click at [647, 106] on input "text" at bounding box center [706, 111] width 264 height 32
click at [661, 319] on span "30" at bounding box center [661, 323] width 31 height 31
type input "**********"
click at [661, 319] on span "30" at bounding box center [661, 323] width 31 height 31
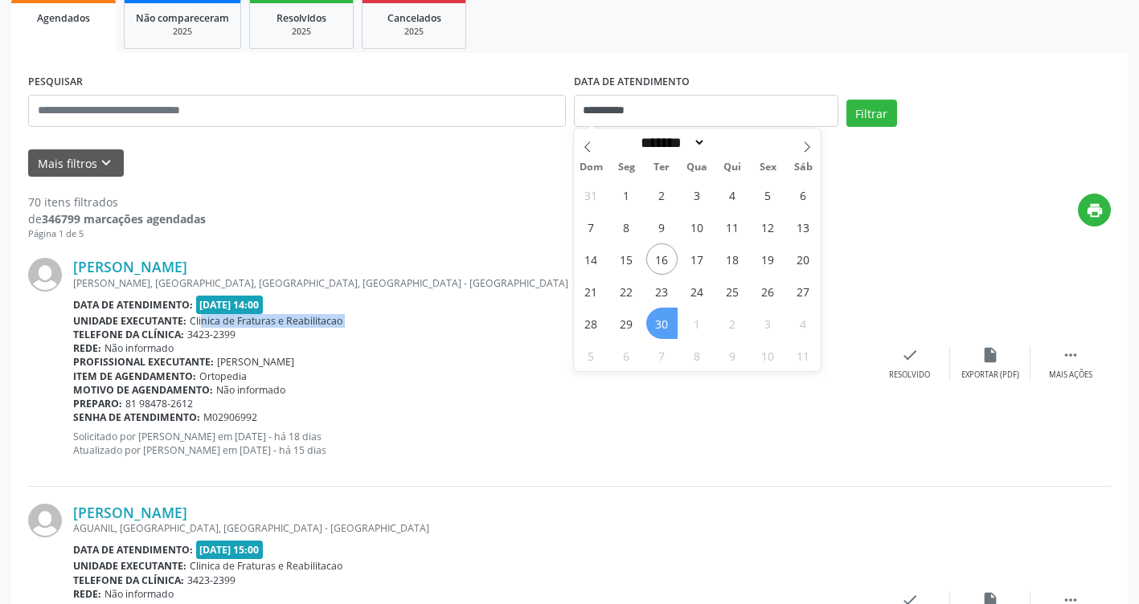
click at [661, 319] on div "Unidade executante: Clinica de Fraturas e Reabilitacao" at bounding box center [471, 321] width 797 height 14
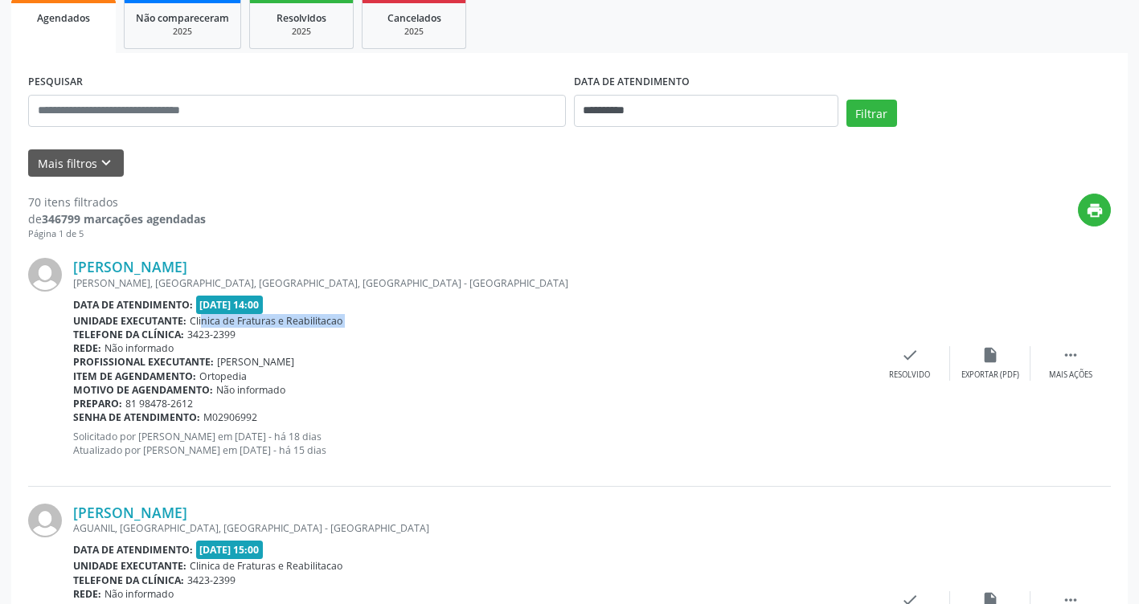
click at [661, 319] on div "Unidade executante: Clinica de Fraturas e Reabilitacao" at bounding box center [471, 321] width 797 height 14
drag, startPoint x: 661, startPoint y: 319, endPoint x: 867, endPoint y: 100, distance: 300.8
click at [867, 100] on button "Filtrar" at bounding box center [871, 113] width 51 height 27
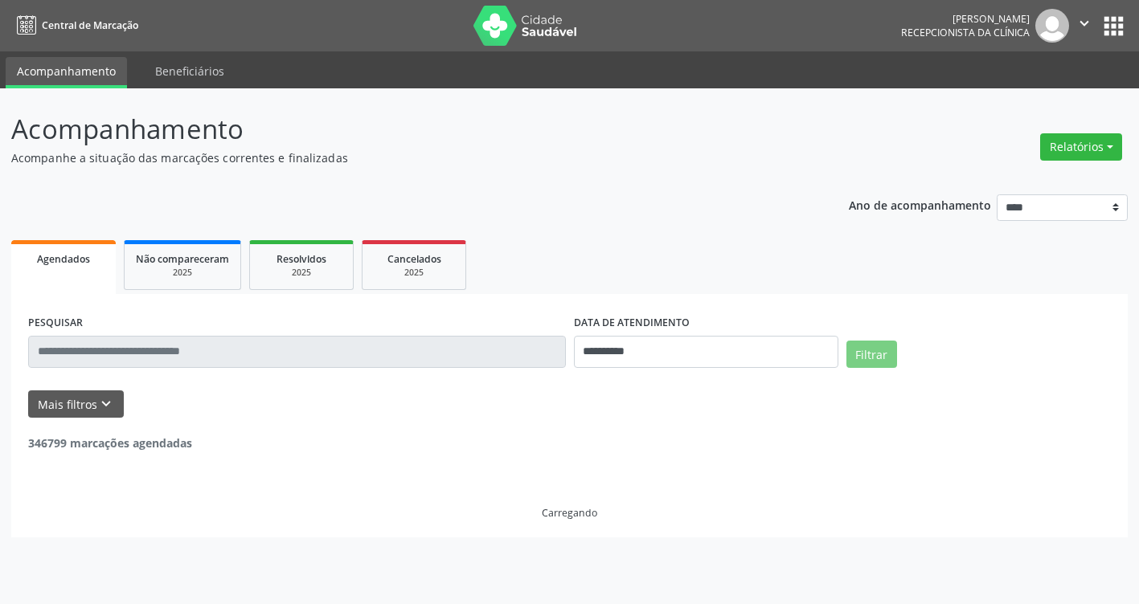
scroll to position [0, 0]
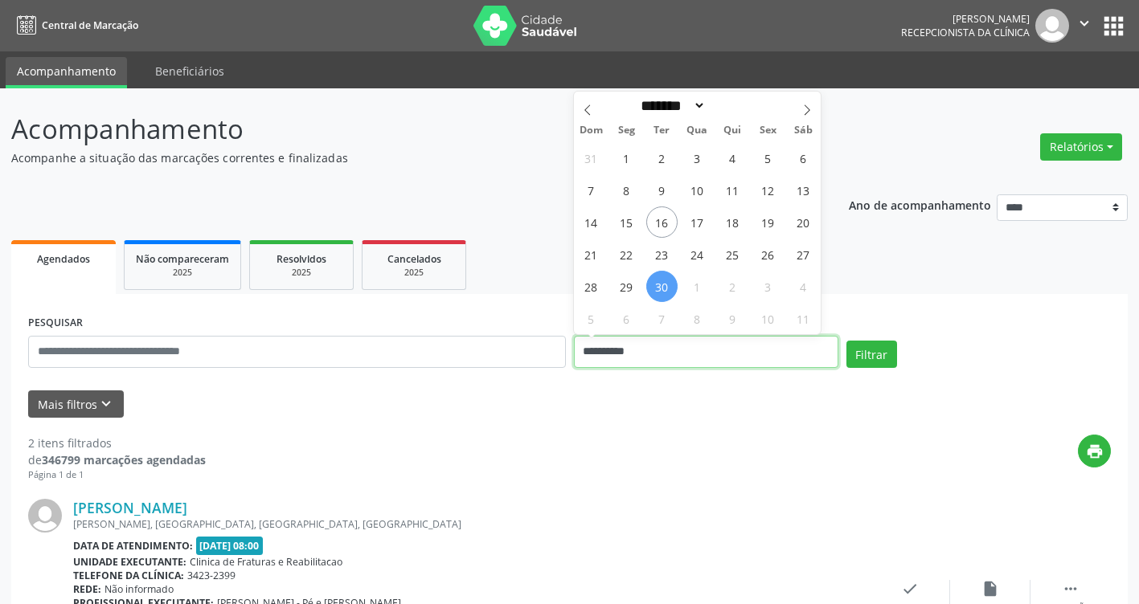
click at [822, 359] on input "**********" at bounding box center [706, 352] width 264 height 32
click at [693, 213] on span "17" at bounding box center [697, 222] width 31 height 31
type input "**********"
click at [693, 213] on span "17" at bounding box center [697, 222] width 31 height 31
click at [693, 213] on div "**********" at bounding box center [569, 572] width 1117 height 779
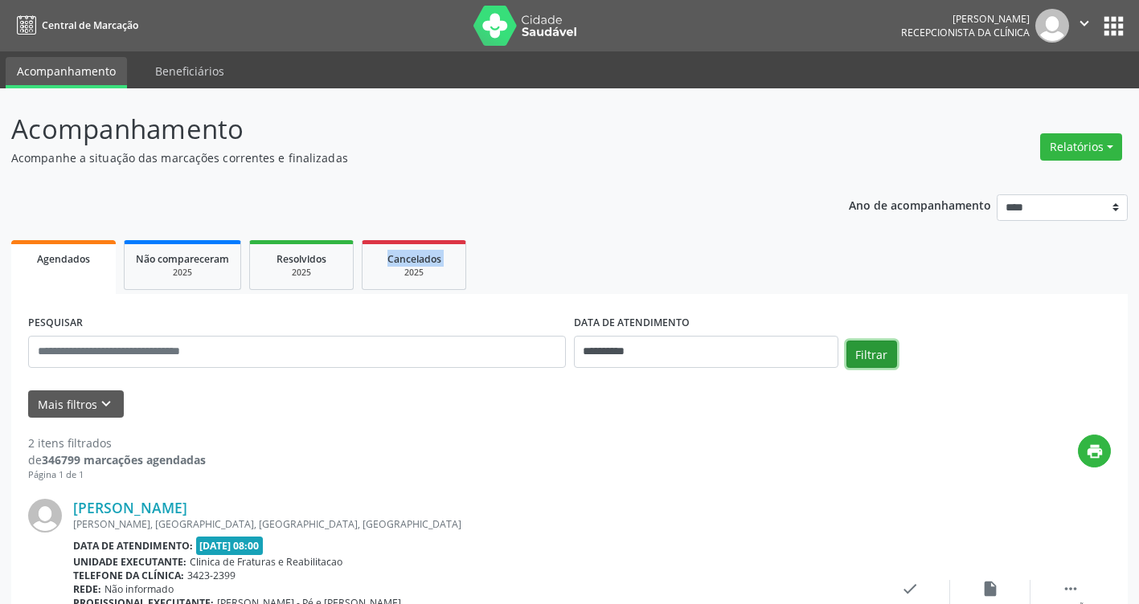
click at [871, 345] on button "Filtrar" at bounding box center [871, 354] width 51 height 27
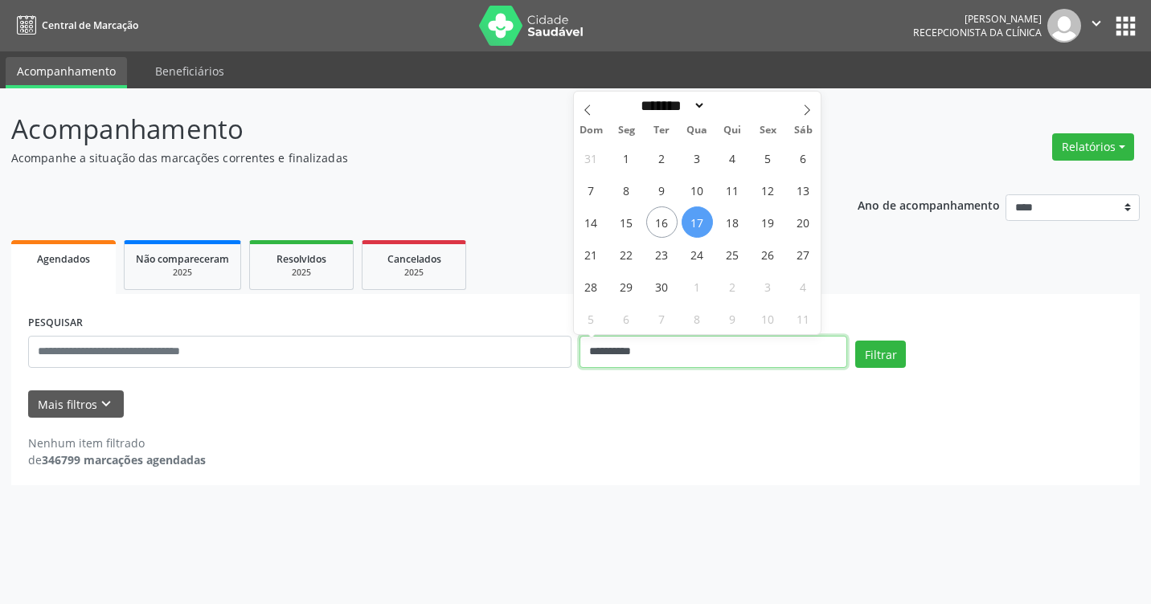
click at [687, 353] on input "**********" at bounding box center [714, 352] width 268 height 32
click at [682, 410] on div "Mais filtros keyboard_arrow_down" at bounding box center [575, 405] width 1103 height 28
click at [635, 349] on input "**********" at bounding box center [714, 352] width 268 height 32
click at [656, 215] on span "16" at bounding box center [661, 222] width 31 height 31
type input "**********"
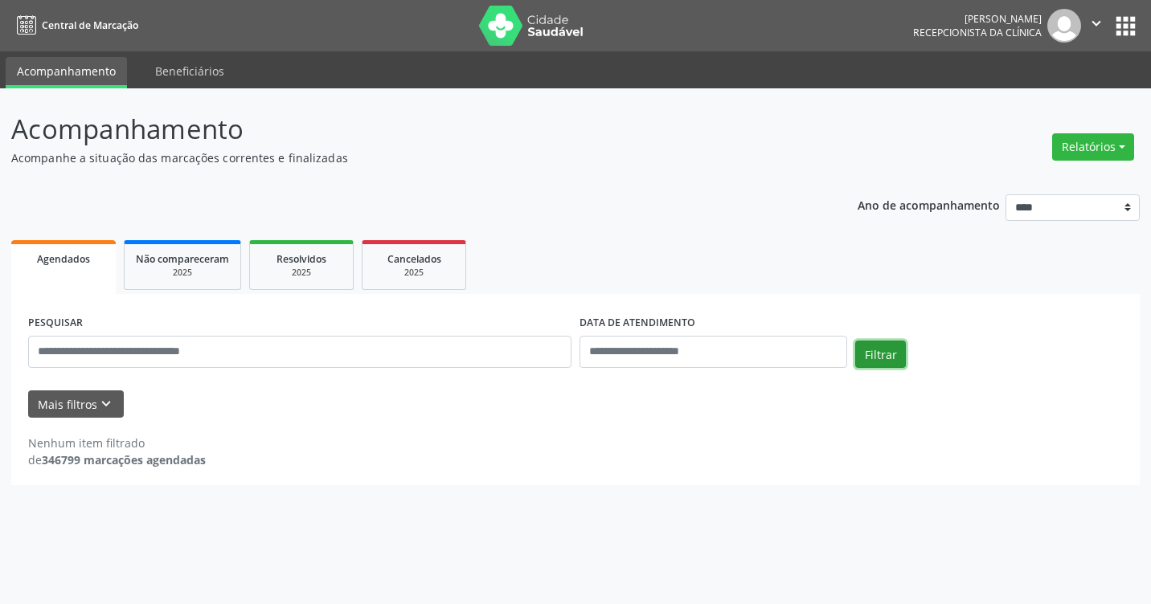
click at [875, 348] on button "Filtrar" at bounding box center [880, 354] width 51 height 27
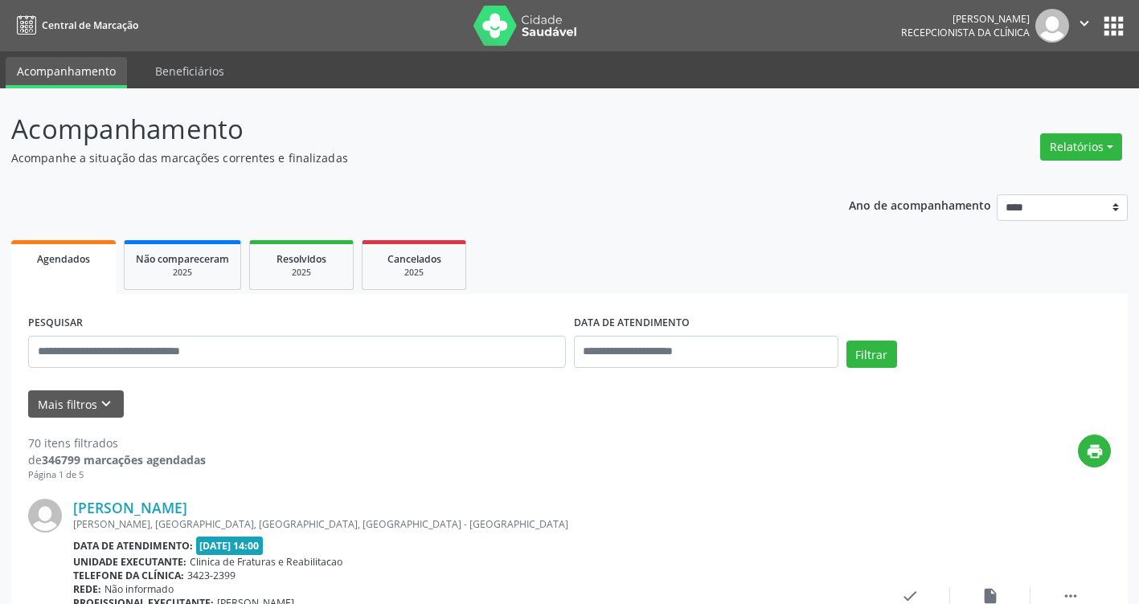
click at [699, 322] on div "DATA DE ATENDIMENTO" at bounding box center [706, 323] width 264 height 25
click at [703, 367] on input "text" at bounding box center [706, 352] width 264 height 32
click at [666, 214] on span "16" at bounding box center [661, 222] width 31 height 31
type input "**********"
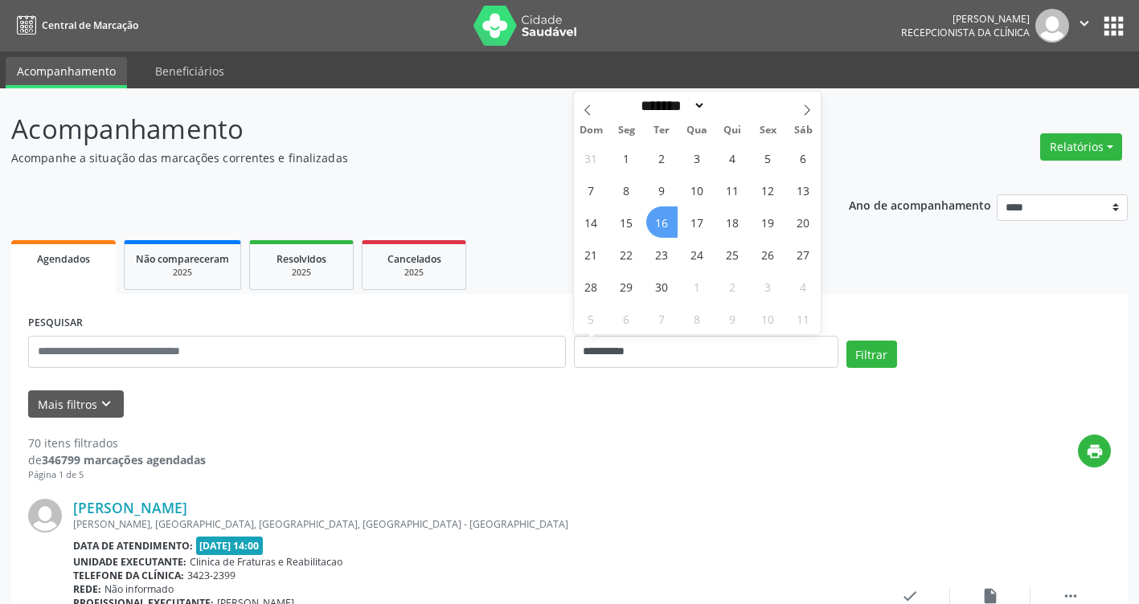
click at [666, 214] on span "16" at bounding box center [661, 222] width 31 height 31
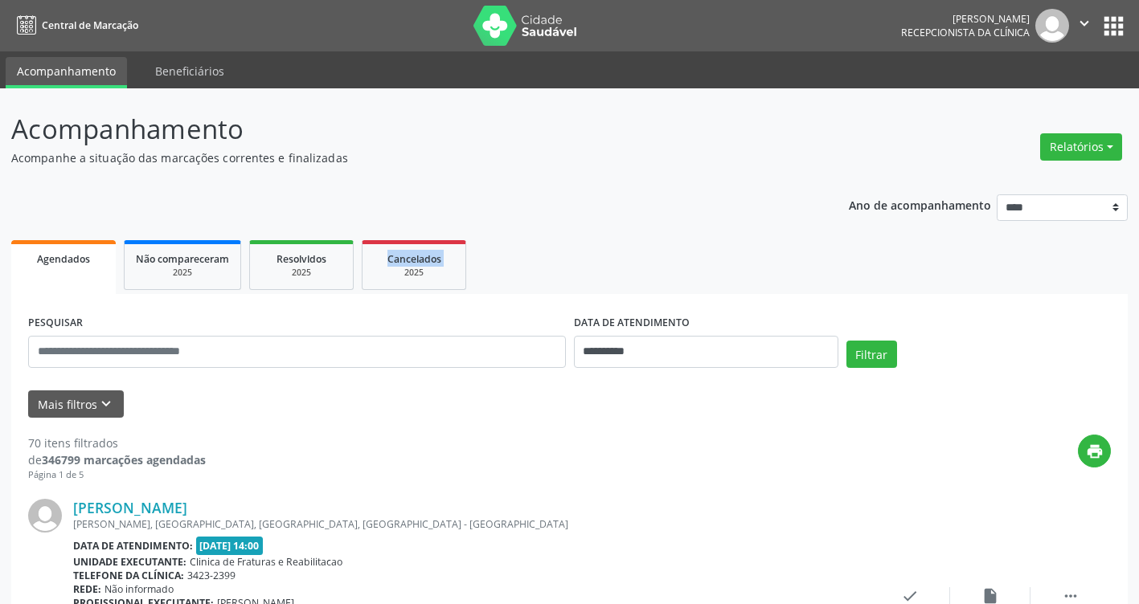
click at [854, 348] on button "Filtrar" at bounding box center [871, 354] width 51 height 27
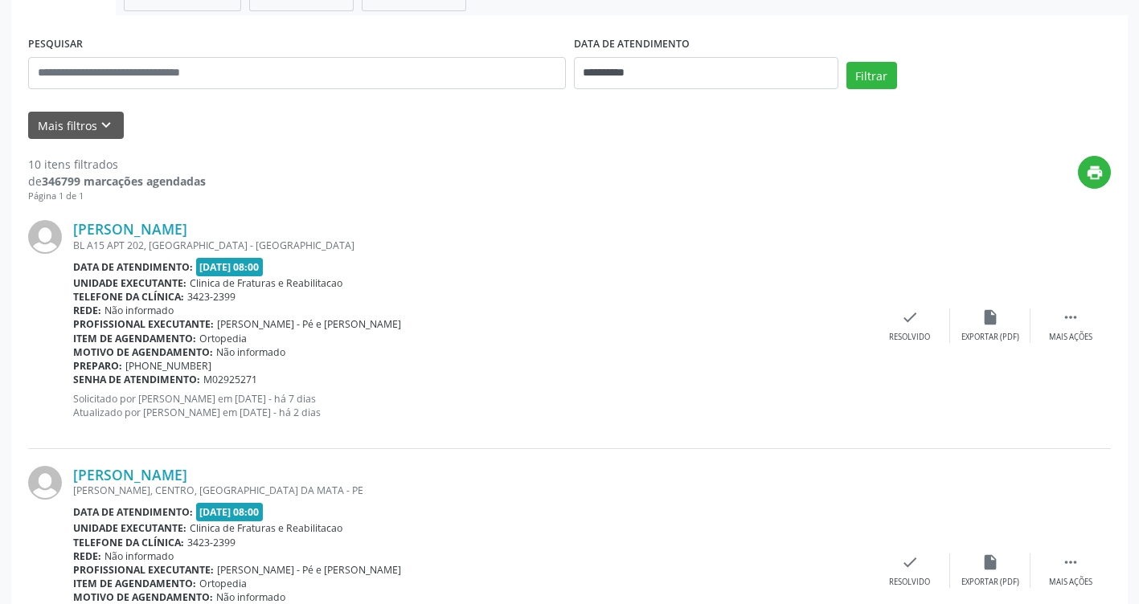
scroll to position [322, 0]
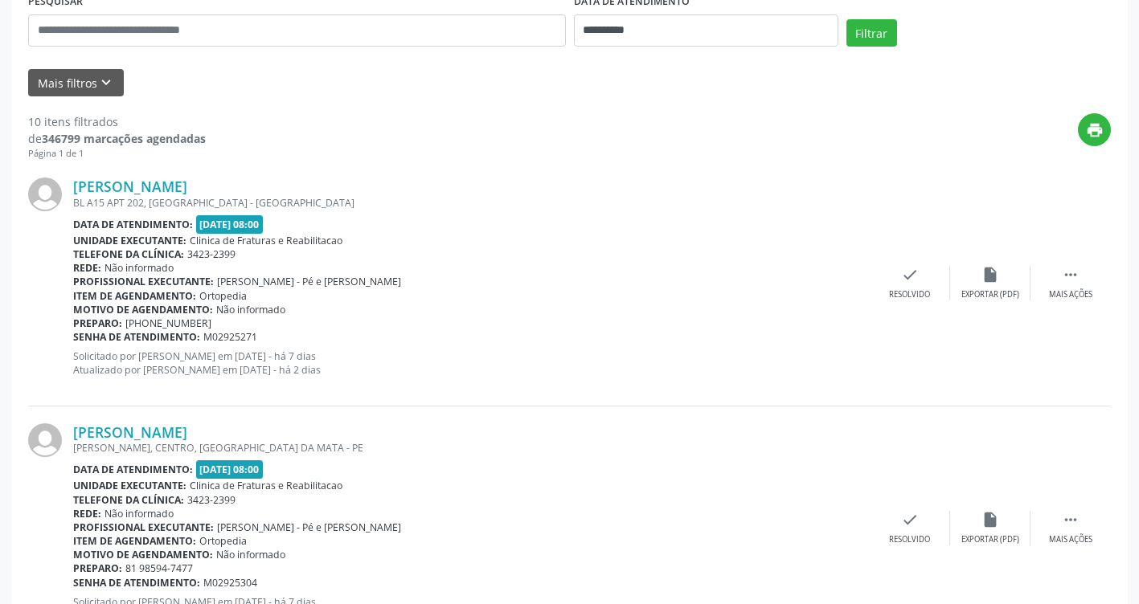
drag, startPoint x: 678, startPoint y: 204, endPoint x: 755, endPoint y: 201, distance: 77.2
click at [752, 201] on div "BL A15 APT 202, [GEOGRAPHIC_DATA] - [GEOGRAPHIC_DATA]" at bounding box center [471, 203] width 797 height 14
click at [680, 245] on div "Unidade executante: Clinica de Fraturas e Reabilitacao" at bounding box center [471, 241] width 797 height 14
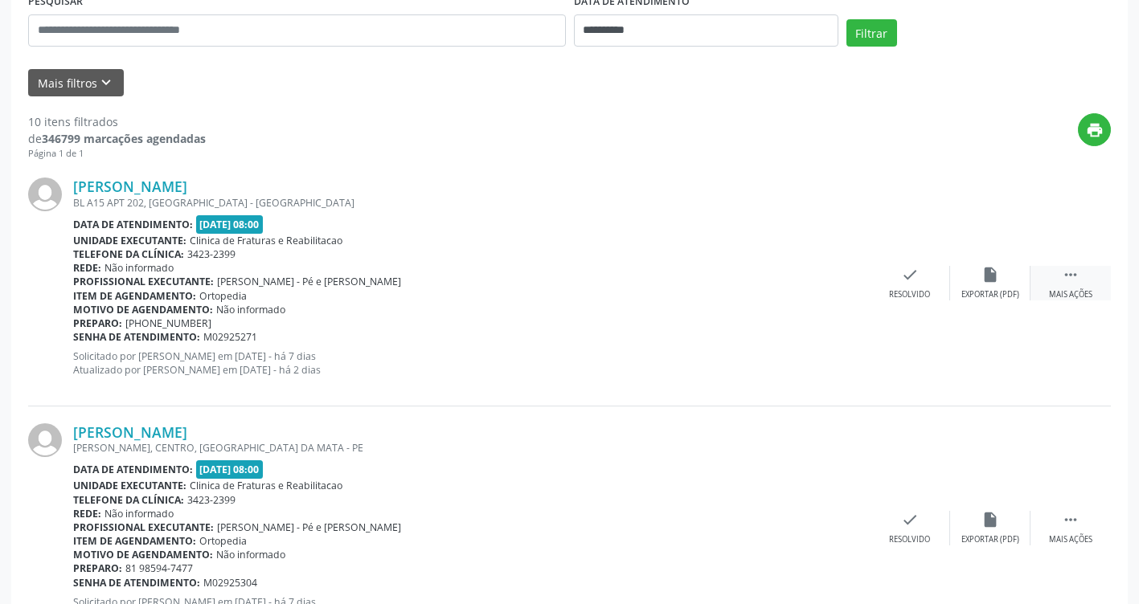
click at [1073, 297] on div "Mais ações" at bounding box center [1070, 294] width 43 height 11
click at [94, 79] on button "Mais filtros keyboard_arrow_down" at bounding box center [76, 83] width 96 height 28
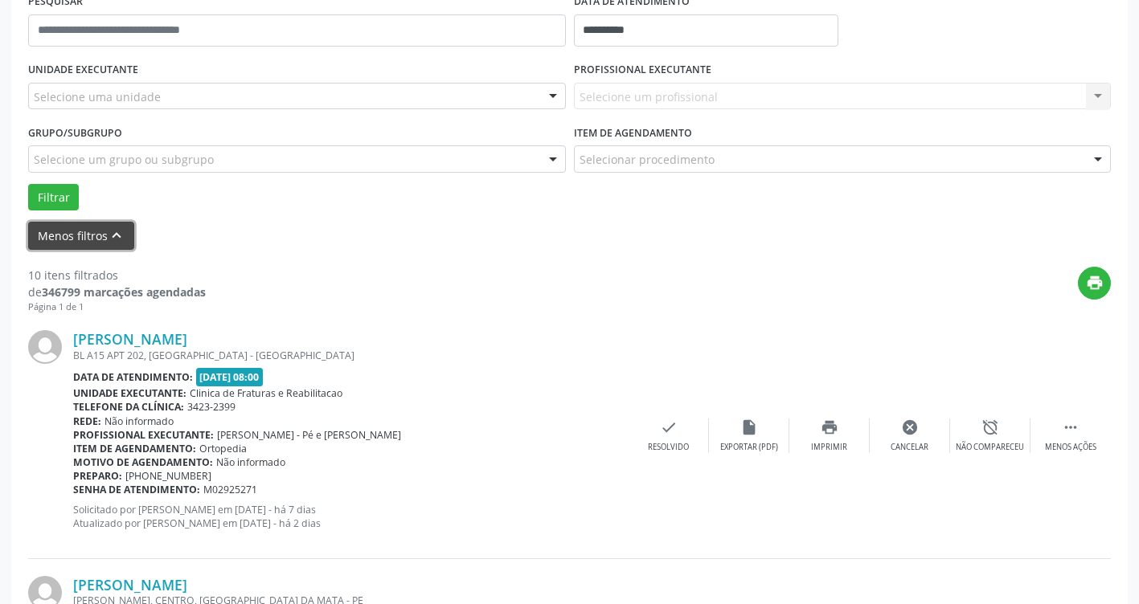
click at [118, 241] on icon "keyboard_arrow_up" at bounding box center [117, 236] width 18 height 18
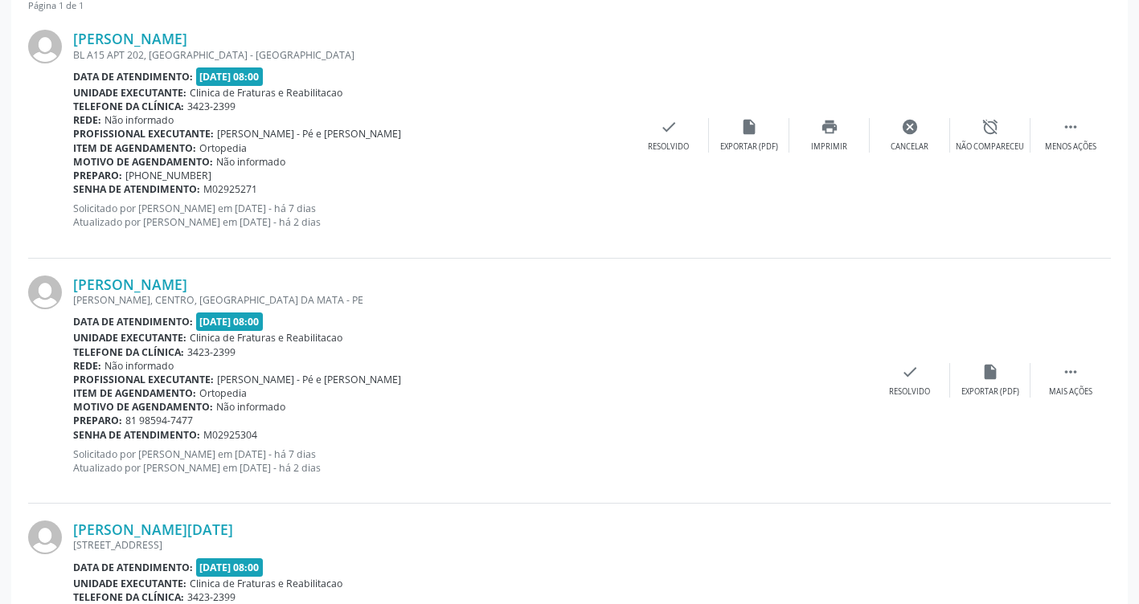
scroll to position [482, 0]
